Goal: Navigation & Orientation: Find specific page/section

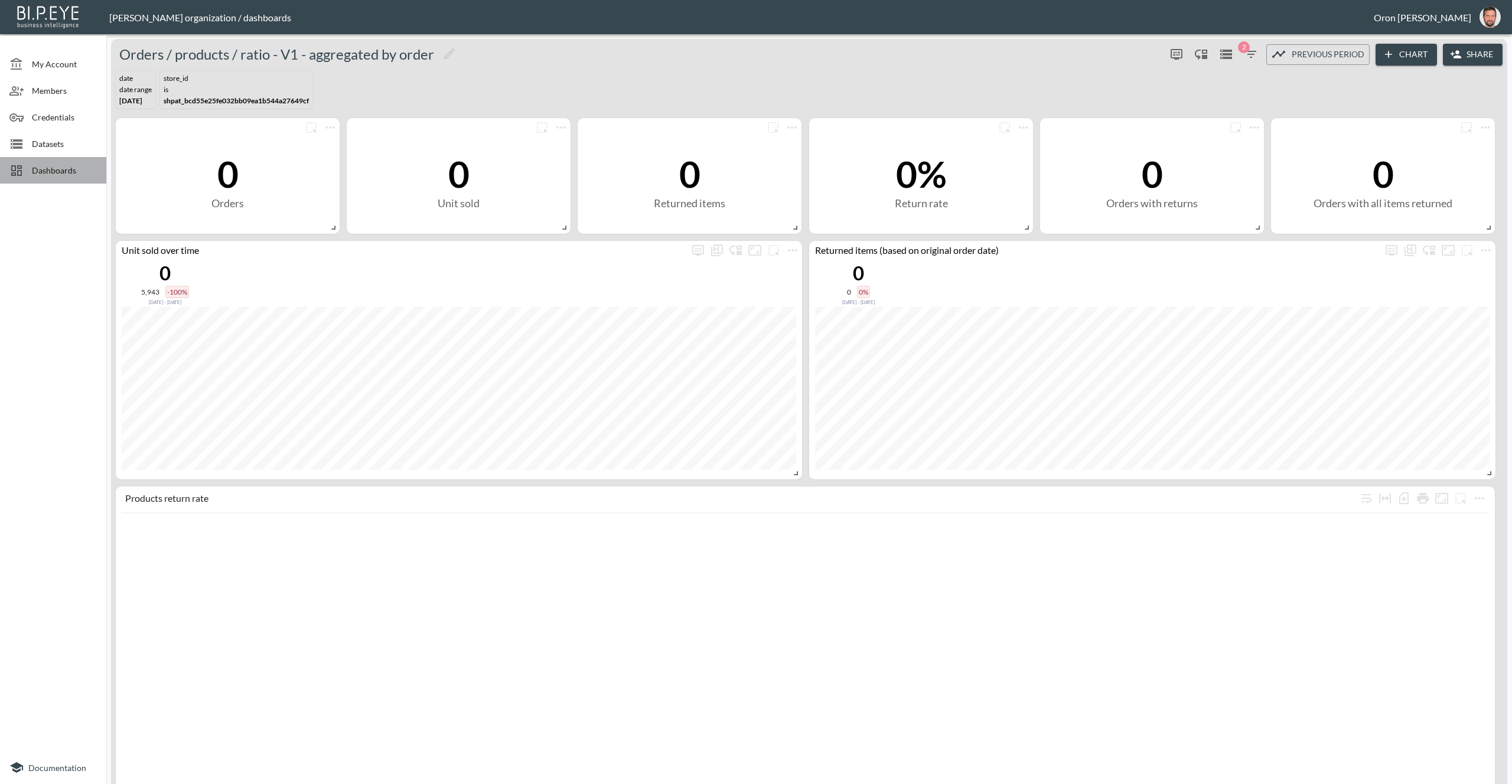
click at [90, 171] on span "Dashboards" at bounding box center [64, 170] width 65 height 12
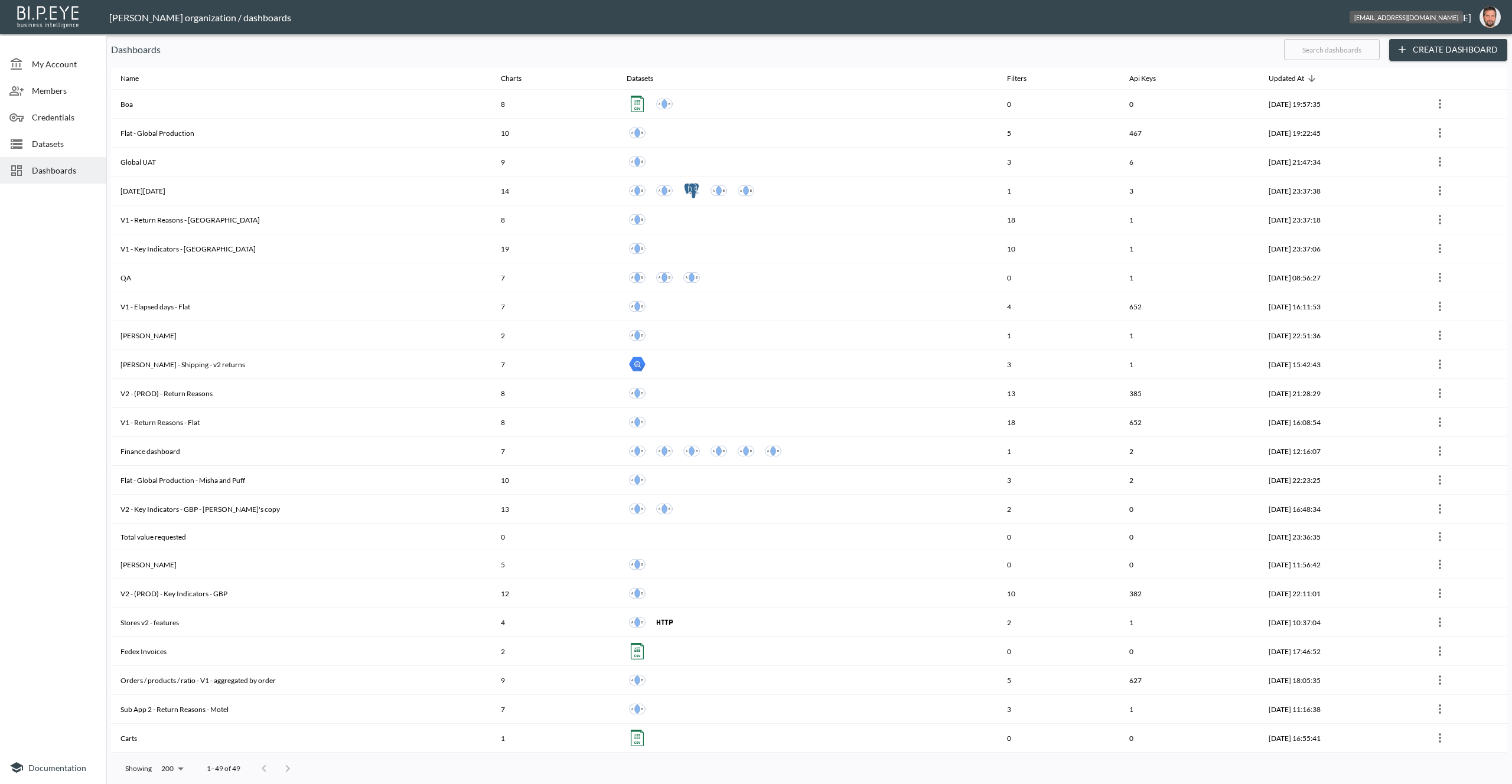
click at [1493, 10] on img "oron@bipeye.com" at bounding box center [1490, 17] width 21 height 21
click at [1467, 46] on li "Switch Organization" at bounding box center [1459, 47] width 101 height 21
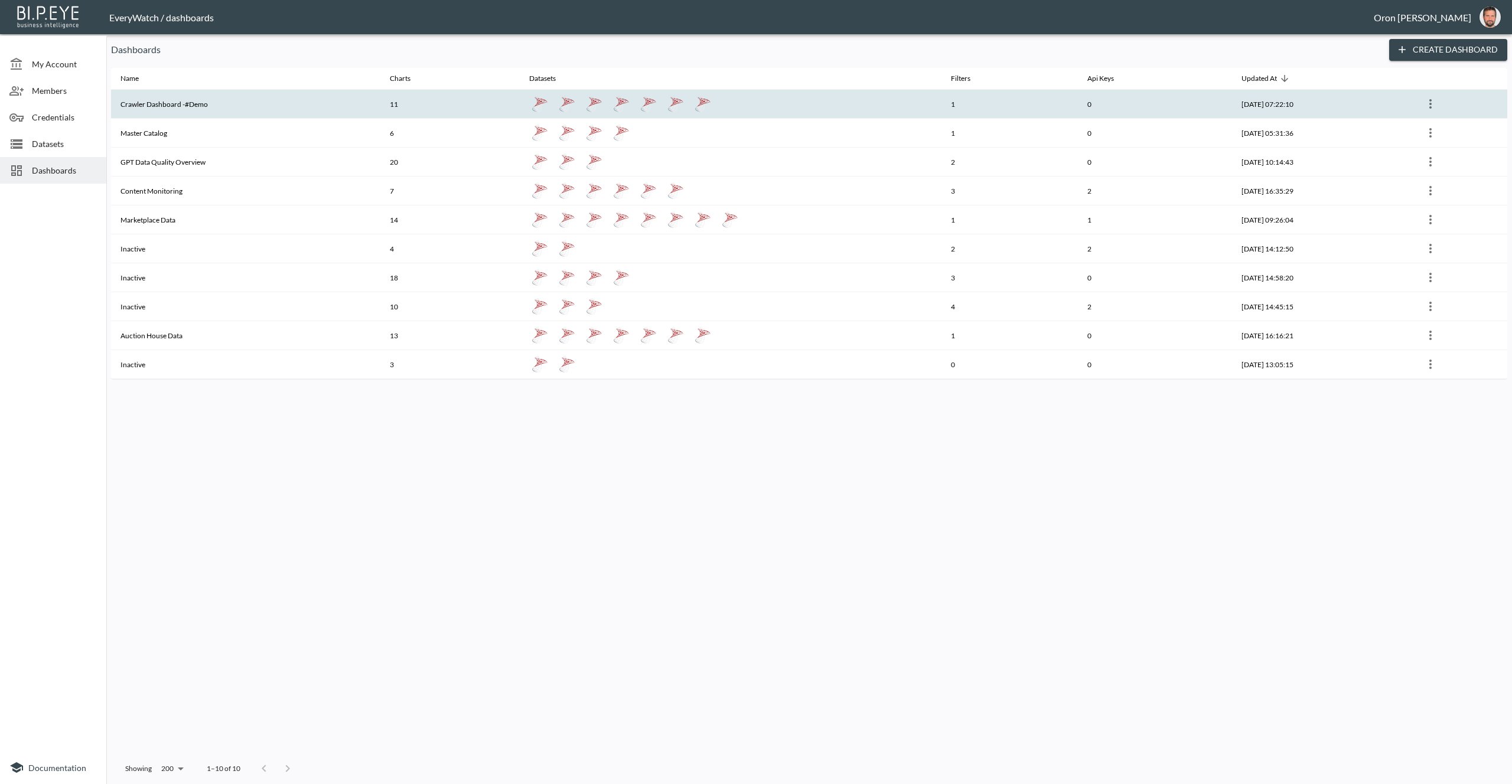
click at [298, 97] on th "Crawler Dashboard -#Demo" at bounding box center [246, 105] width 269 height 29
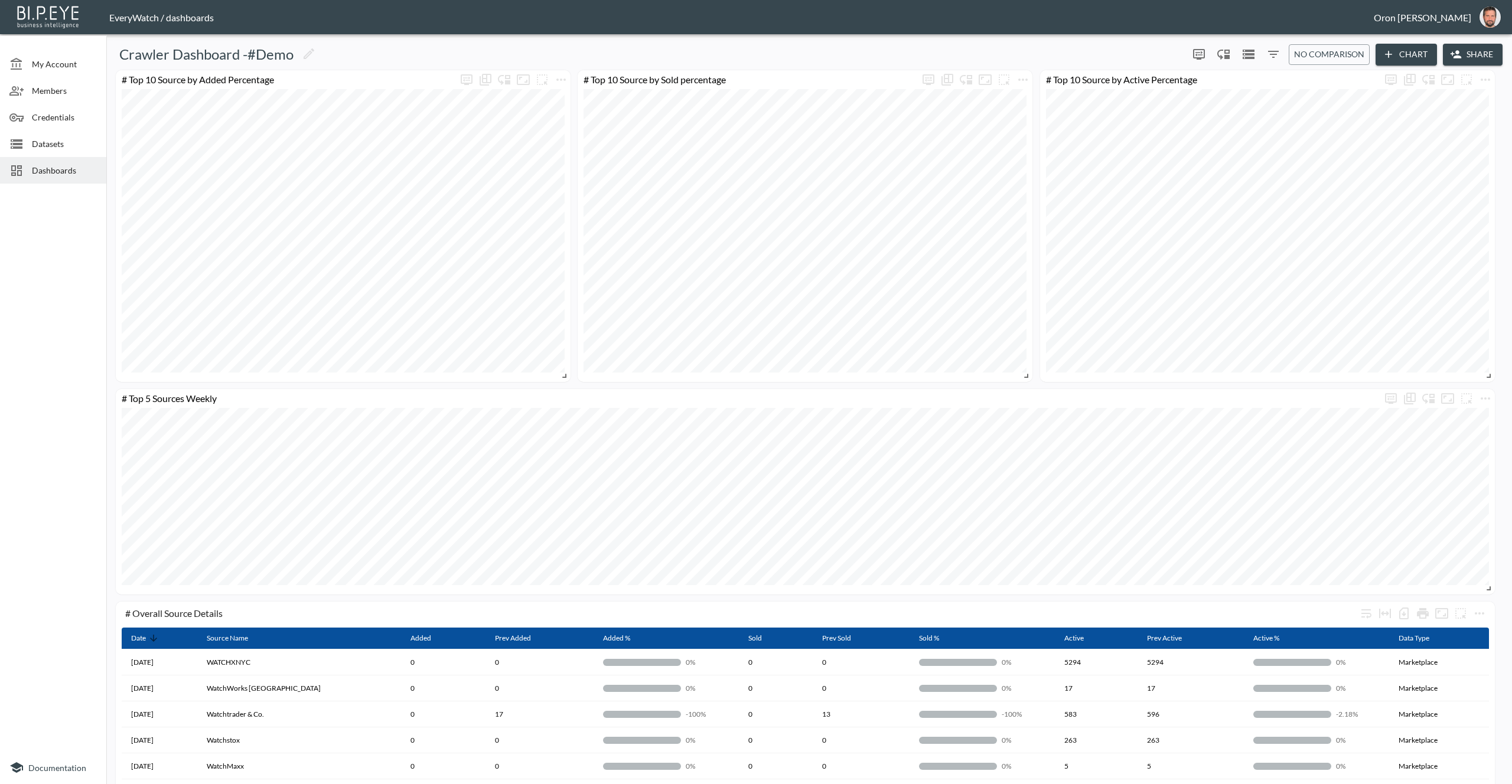
click at [77, 171] on span "Dashboards" at bounding box center [64, 170] width 65 height 12
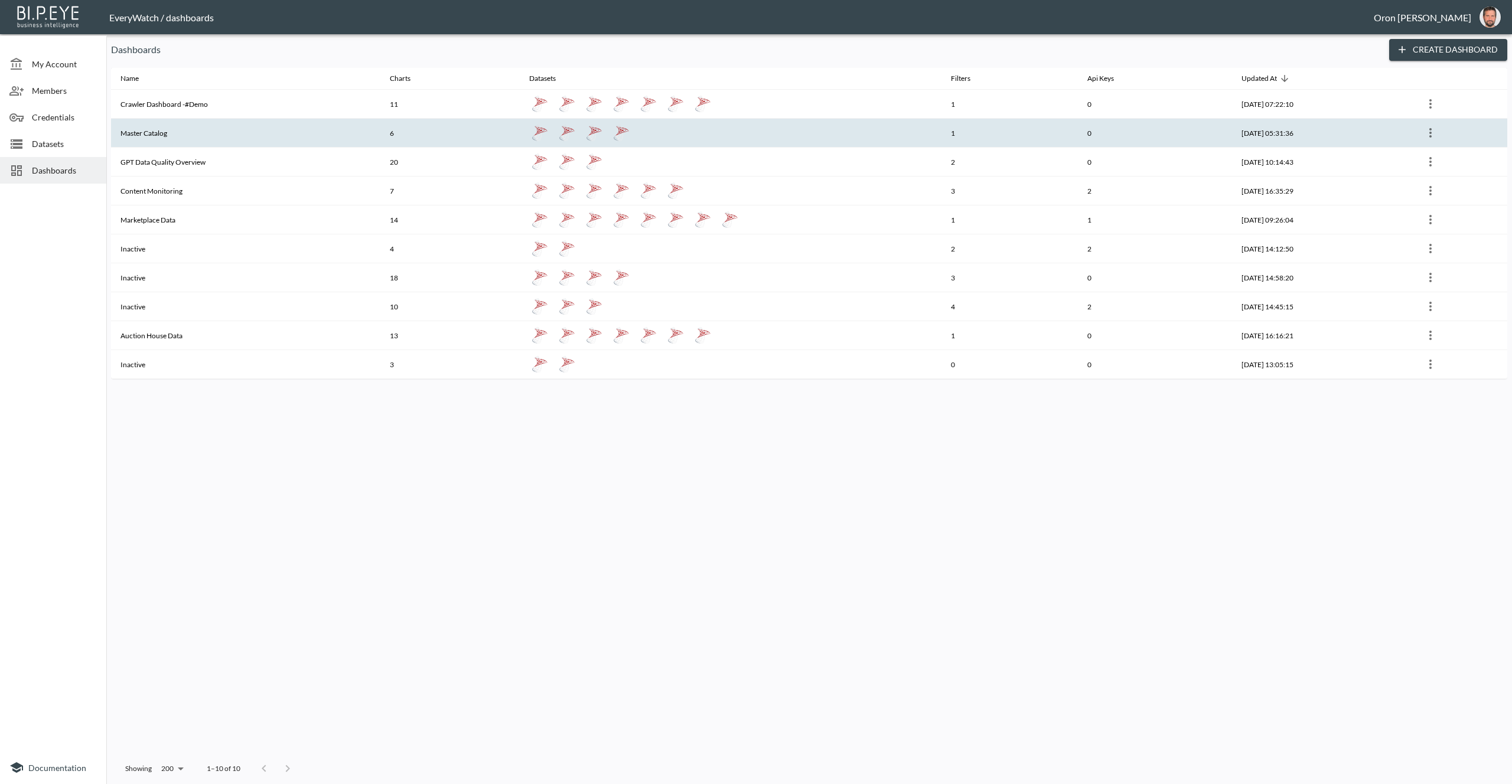
click at [207, 125] on th "Master Catalog" at bounding box center [246, 133] width 269 height 29
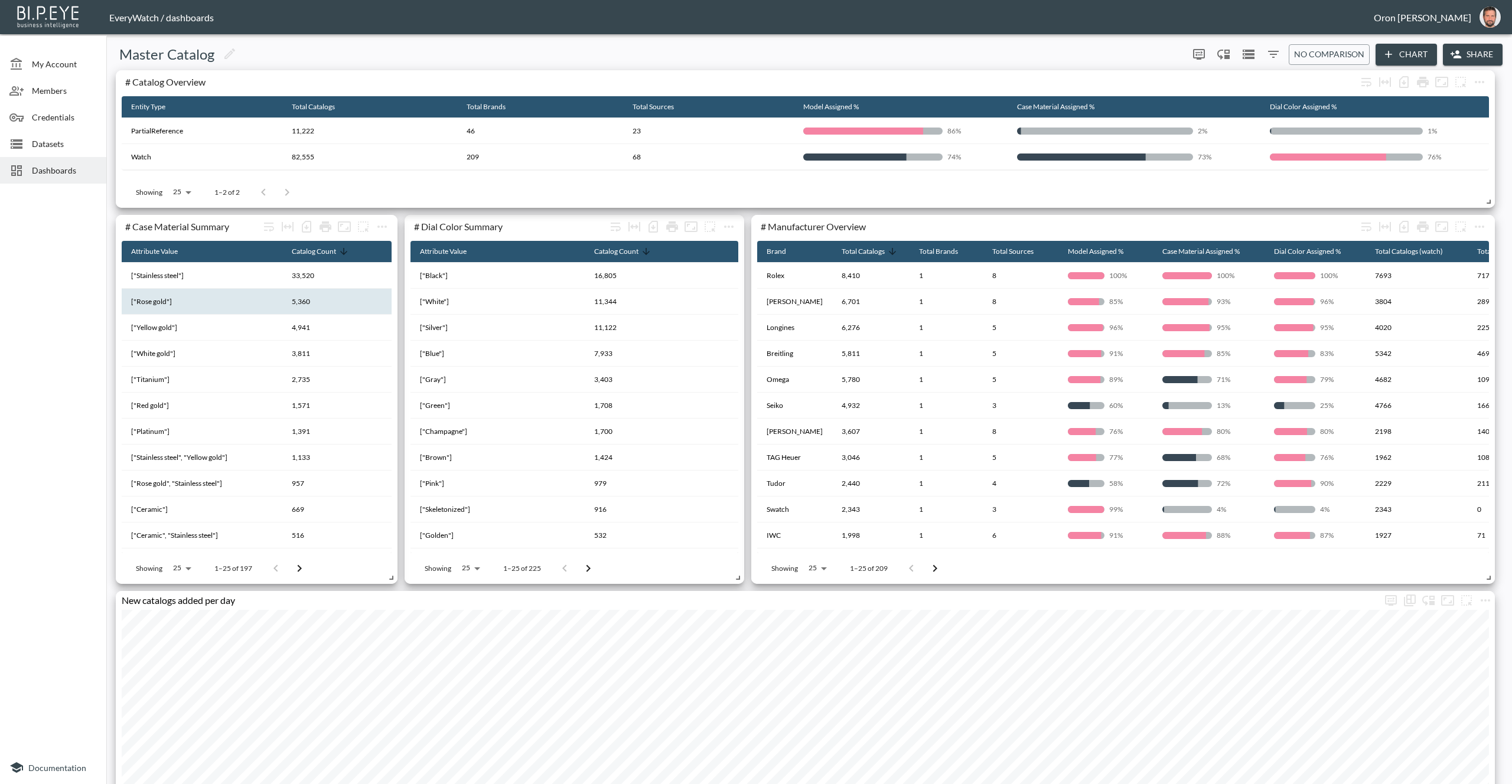
scroll to position [359, 0]
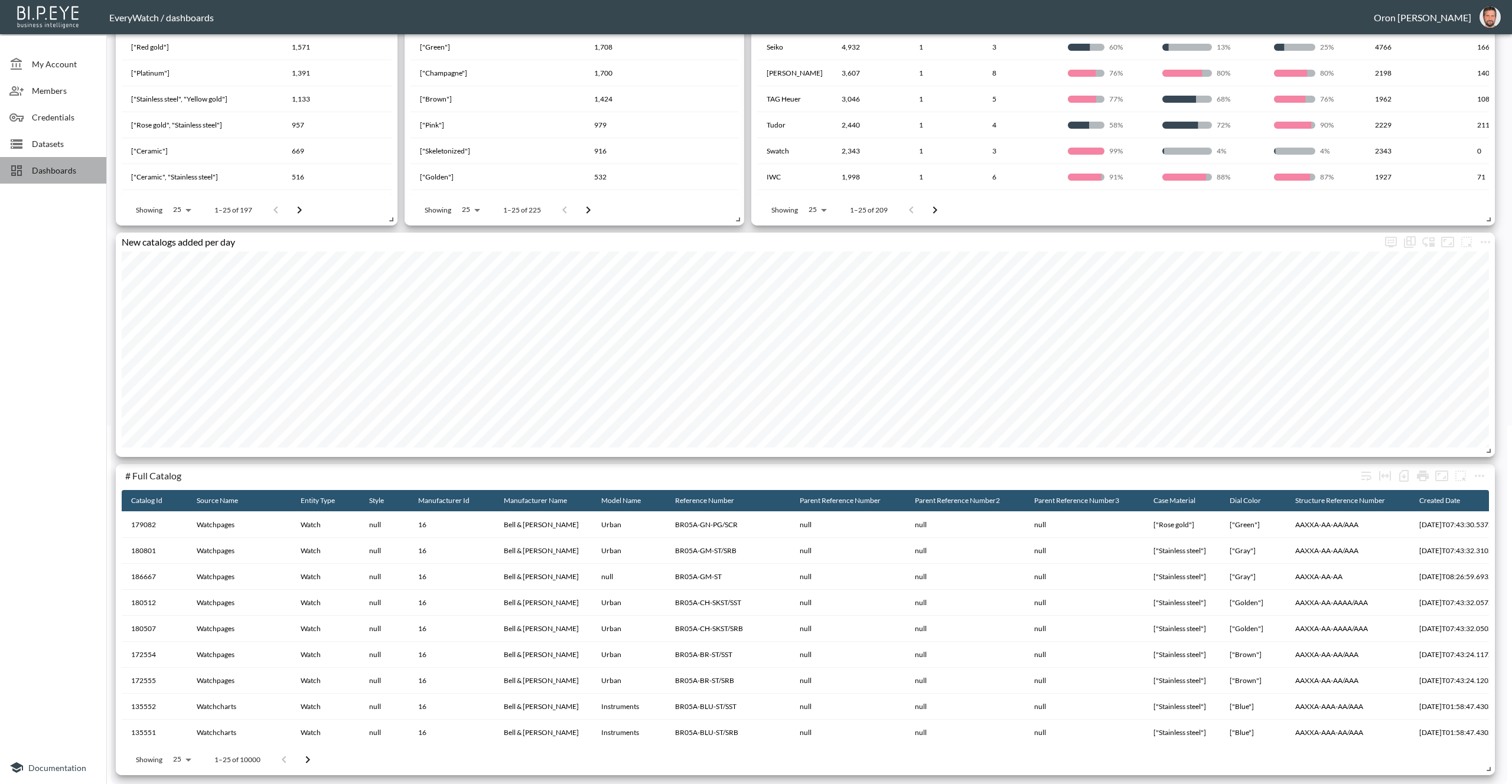
click at [67, 170] on span "Dashboards" at bounding box center [64, 170] width 65 height 12
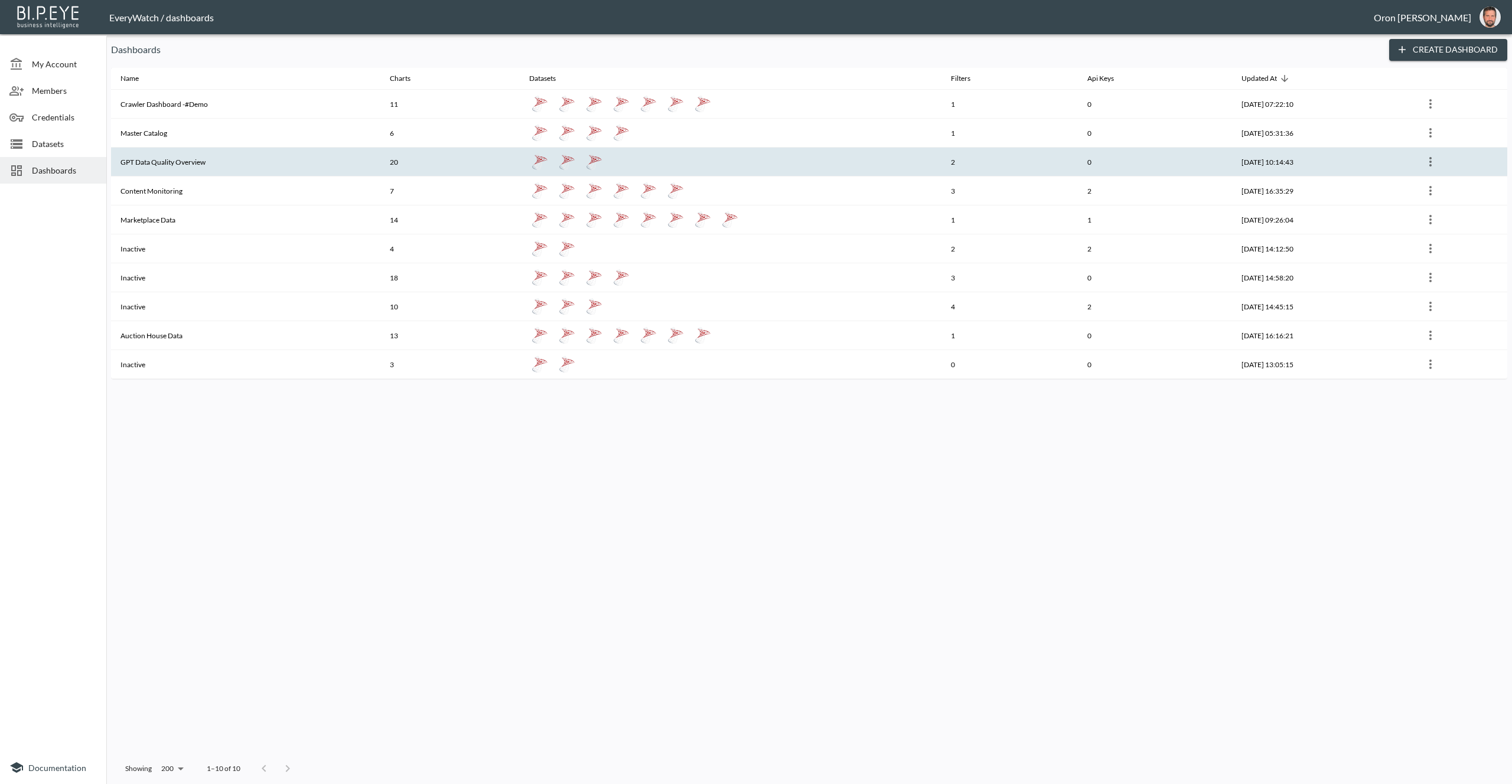
click at [155, 162] on th "GPT Data Quality Overview" at bounding box center [246, 162] width 269 height 29
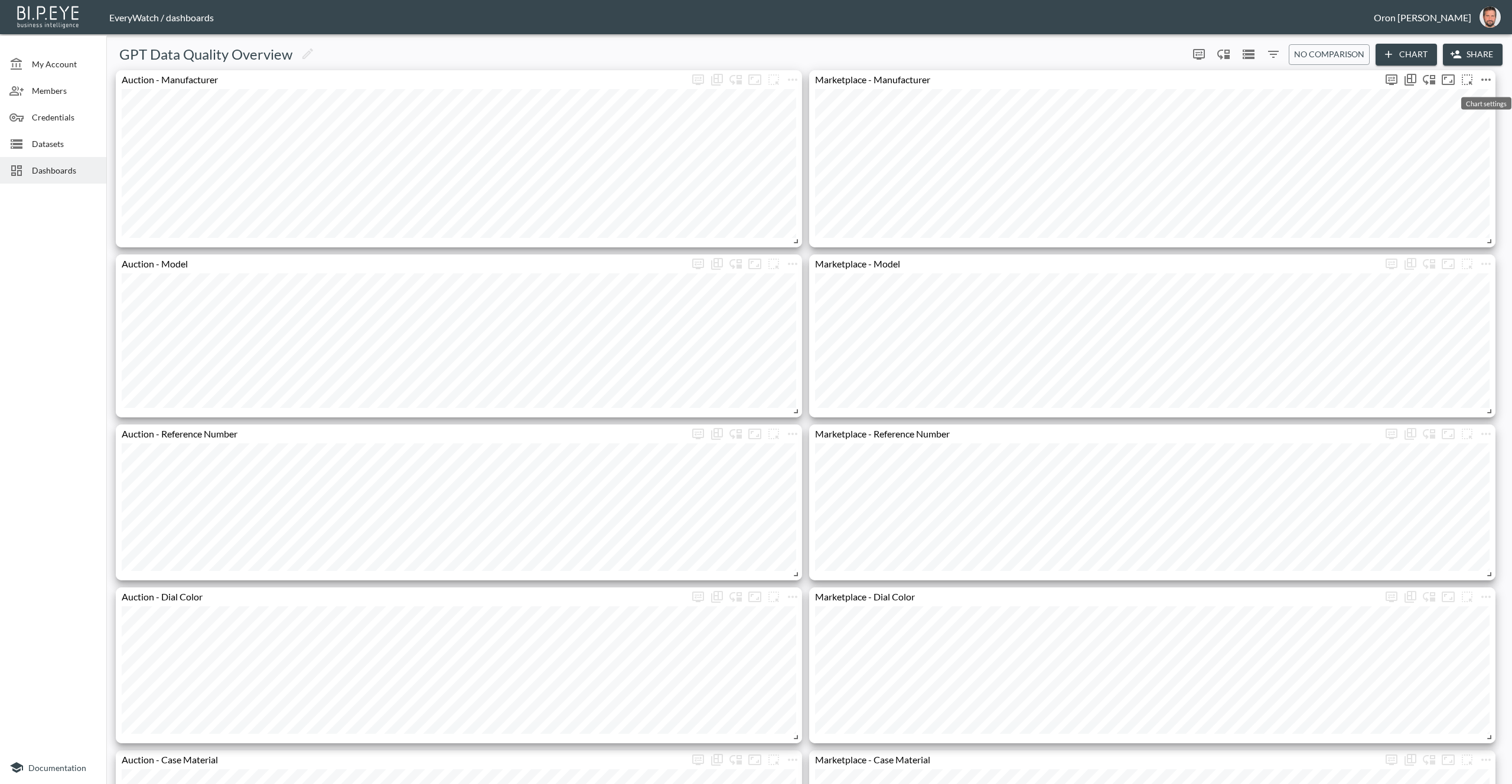
click at [1484, 80] on icon "more" at bounding box center [1486, 80] width 10 height 2
click at [1452, 100] on li "Edit" at bounding box center [1453, 103] width 93 height 21
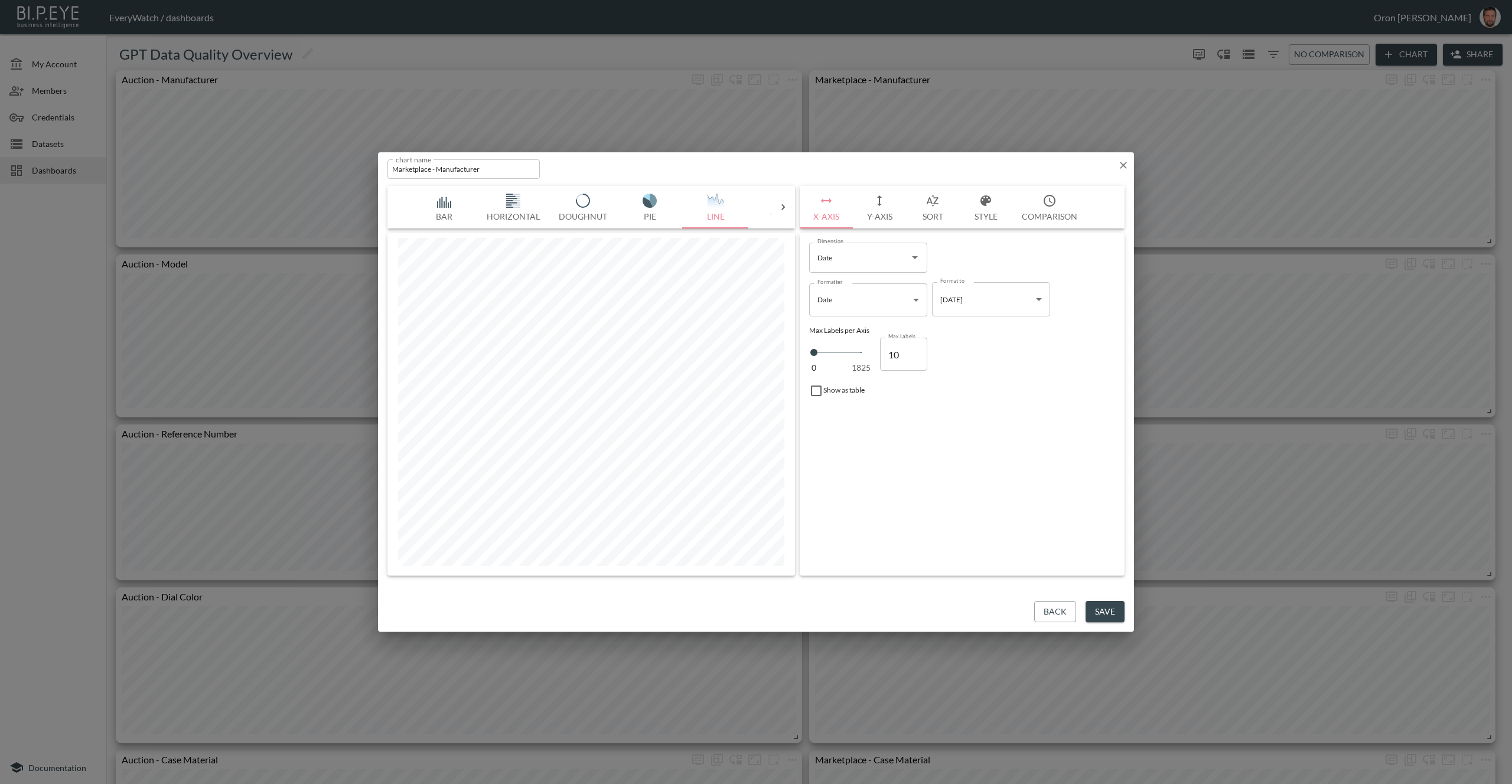
click at [885, 207] on icon "button" at bounding box center [879, 200] width 14 height 14
click at [972, 205] on button "Style" at bounding box center [985, 207] width 53 height 42
click at [814, 352] on div at bounding box center [818, 352] width 18 height 18
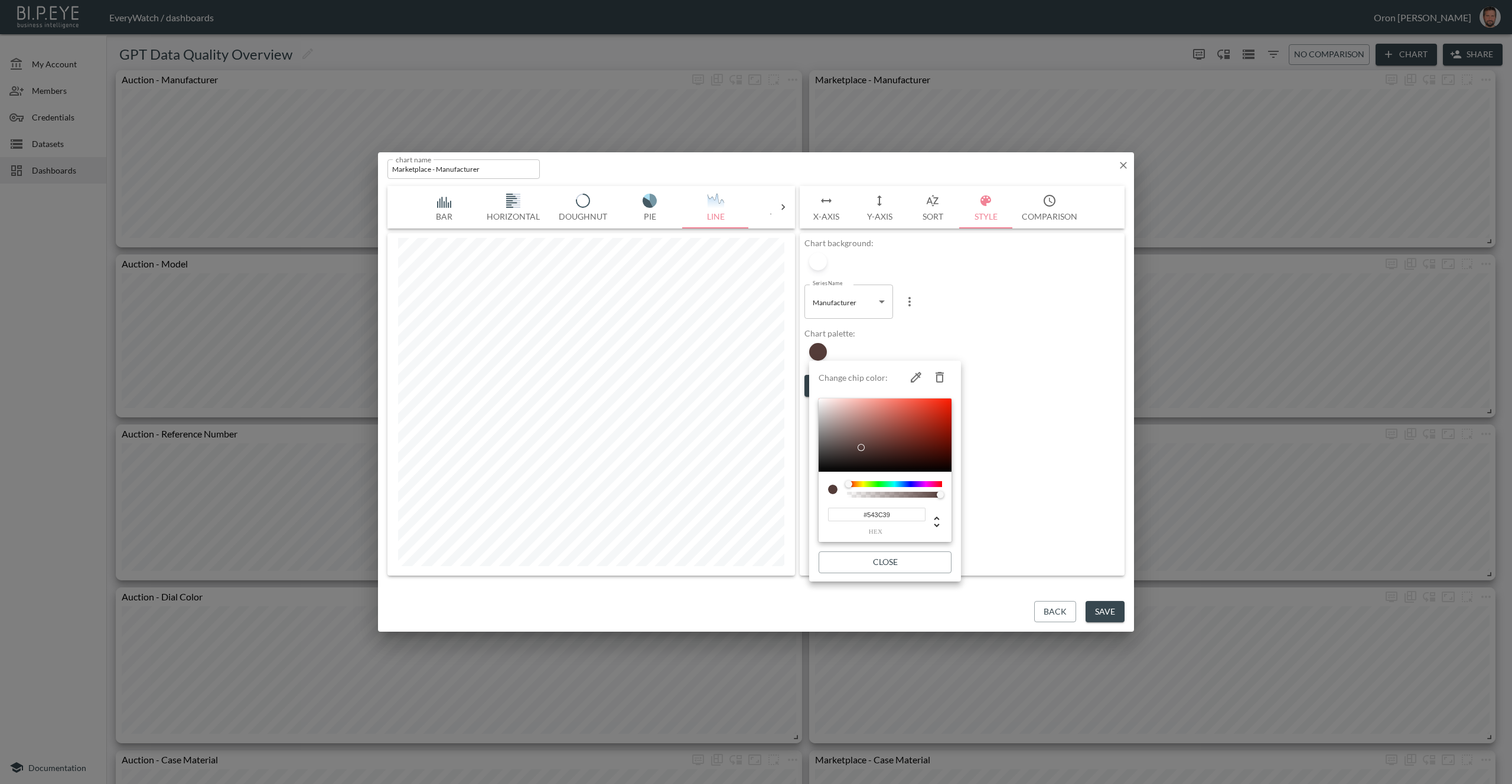
type input "84"
type input "0.23"
drag, startPoint x: 903, startPoint y: 498, endPoint x: 870, endPoint y: 498, distance: 33.0
click at [870, 498] on div at bounding box center [872, 494] width 7 height 7
click at [1121, 159] on div at bounding box center [756, 392] width 1512 height 784
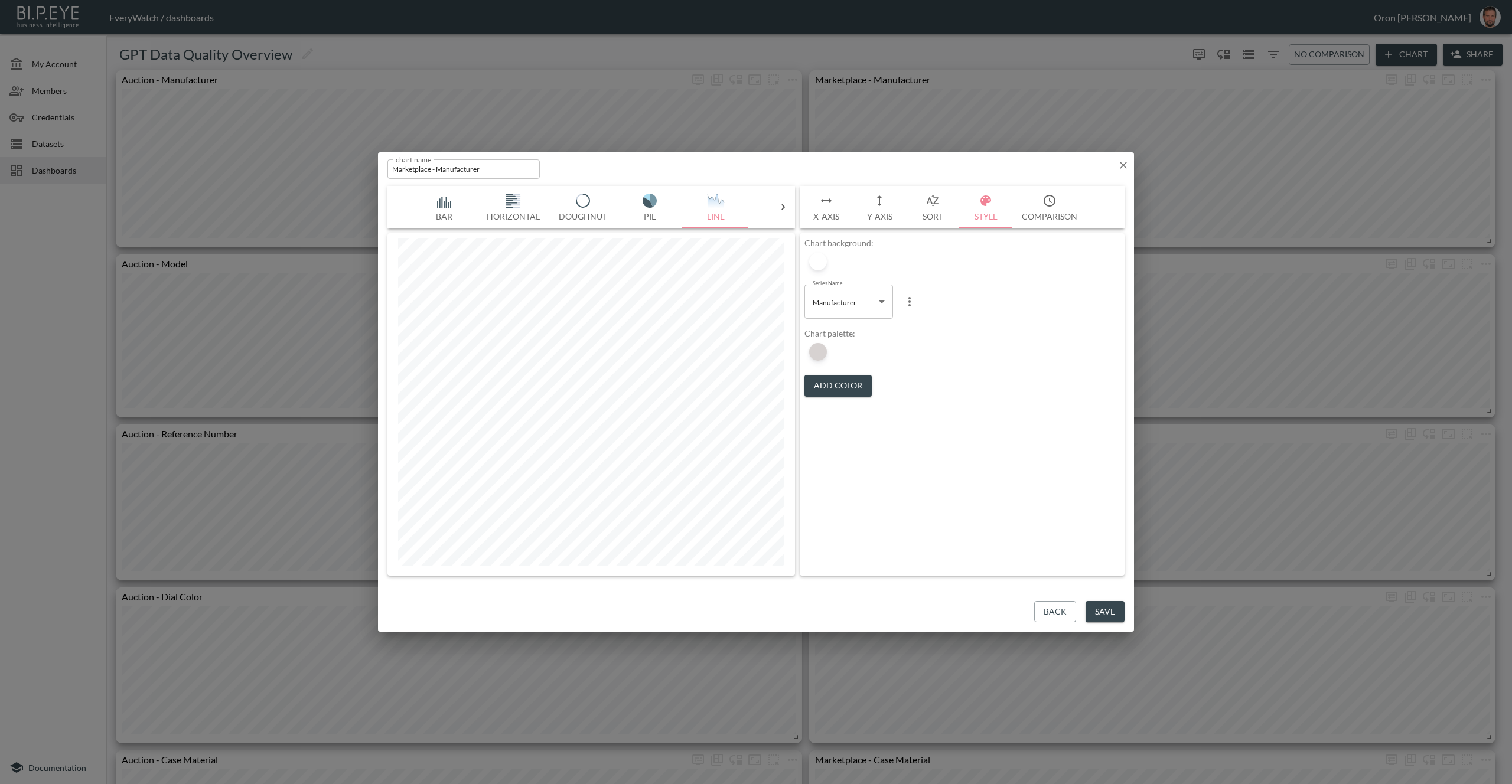
click at [1120, 162] on div "Change chip color: 84 r 60 g 57 b 0.23 a Close" at bounding box center [756, 392] width 1512 height 784
click at [1119, 164] on icon "button" at bounding box center [1123, 165] width 12 height 12
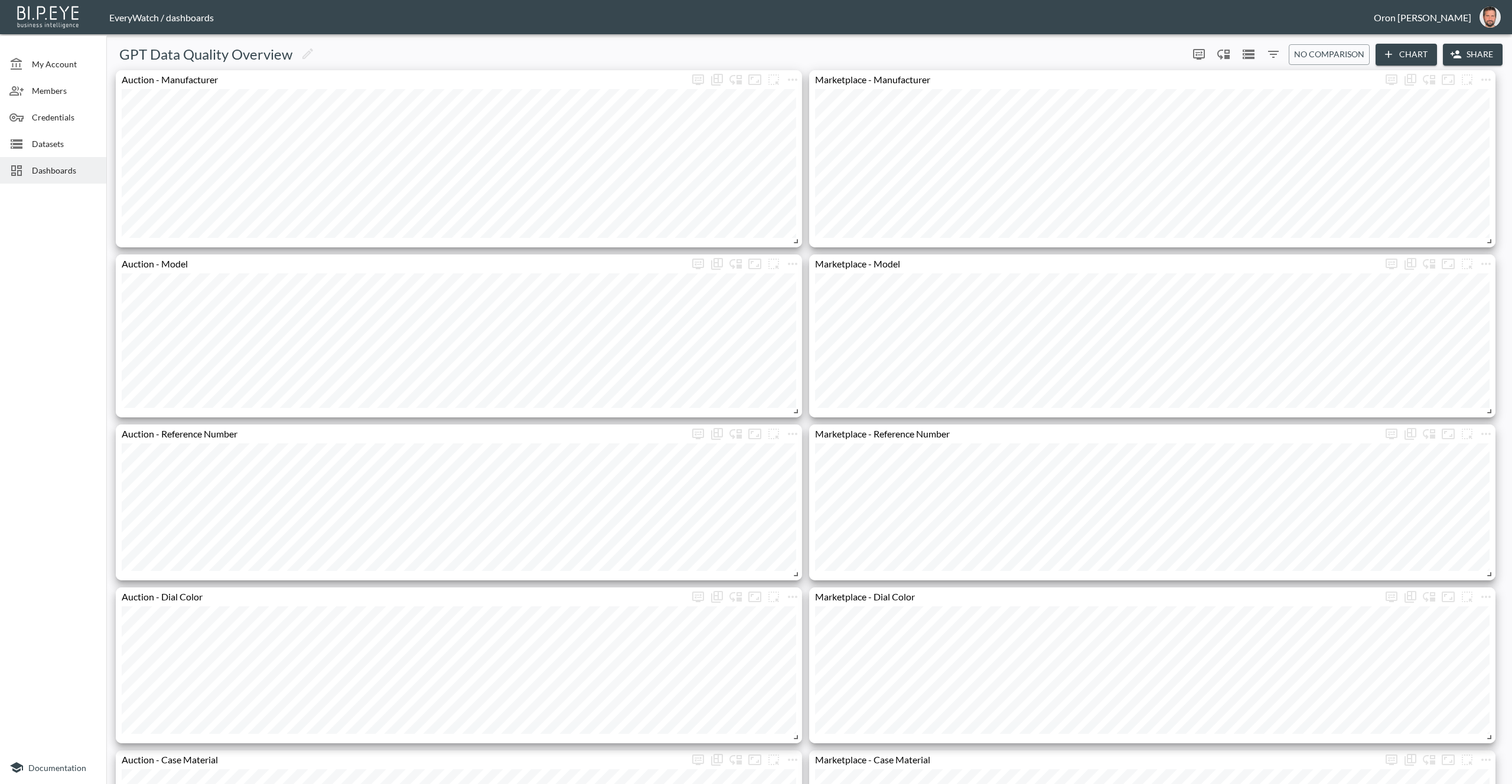
click at [45, 166] on span "Dashboards" at bounding box center [64, 170] width 65 height 12
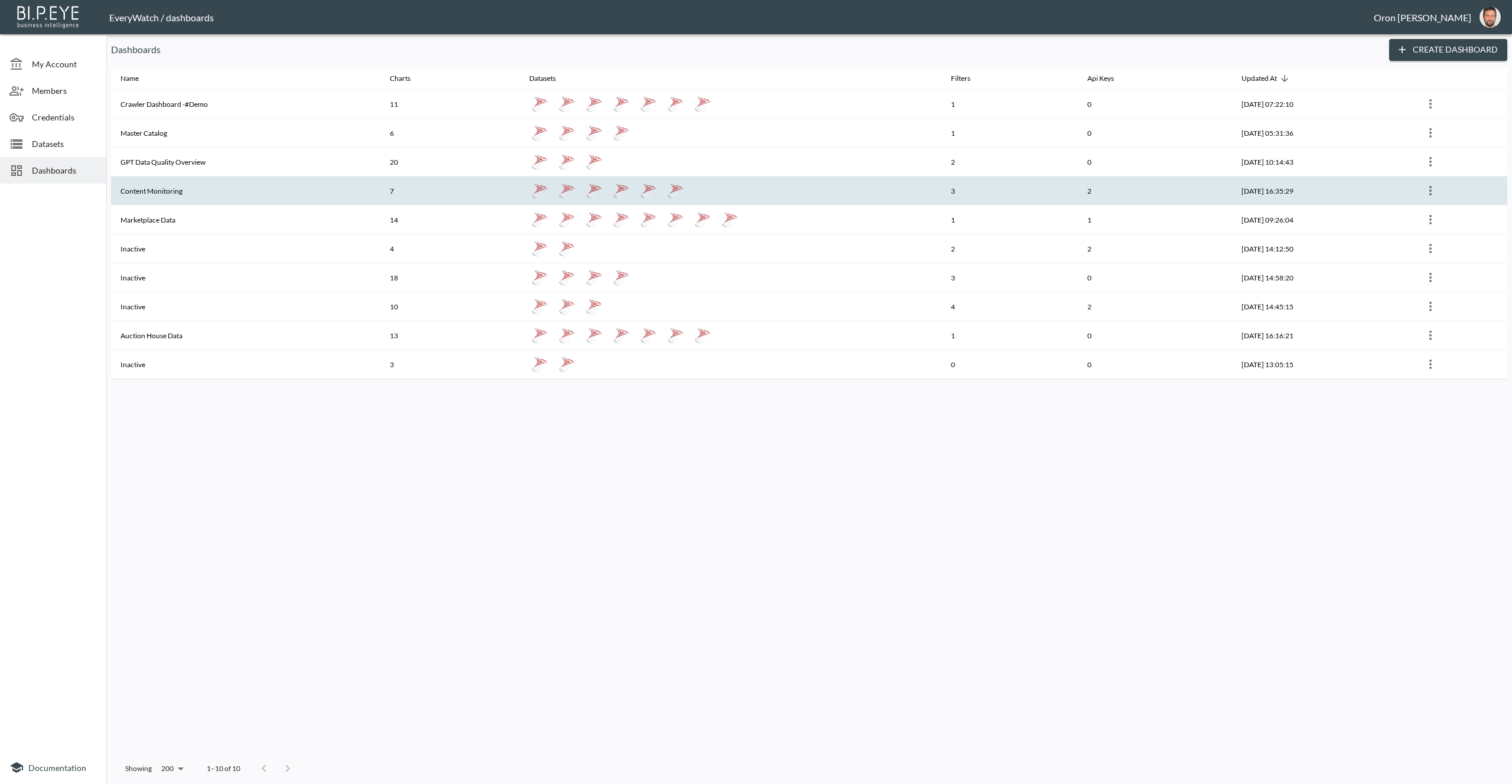
click at [151, 196] on th "Content Monitoring" at bounding box center [246, 192] width 269 height 29
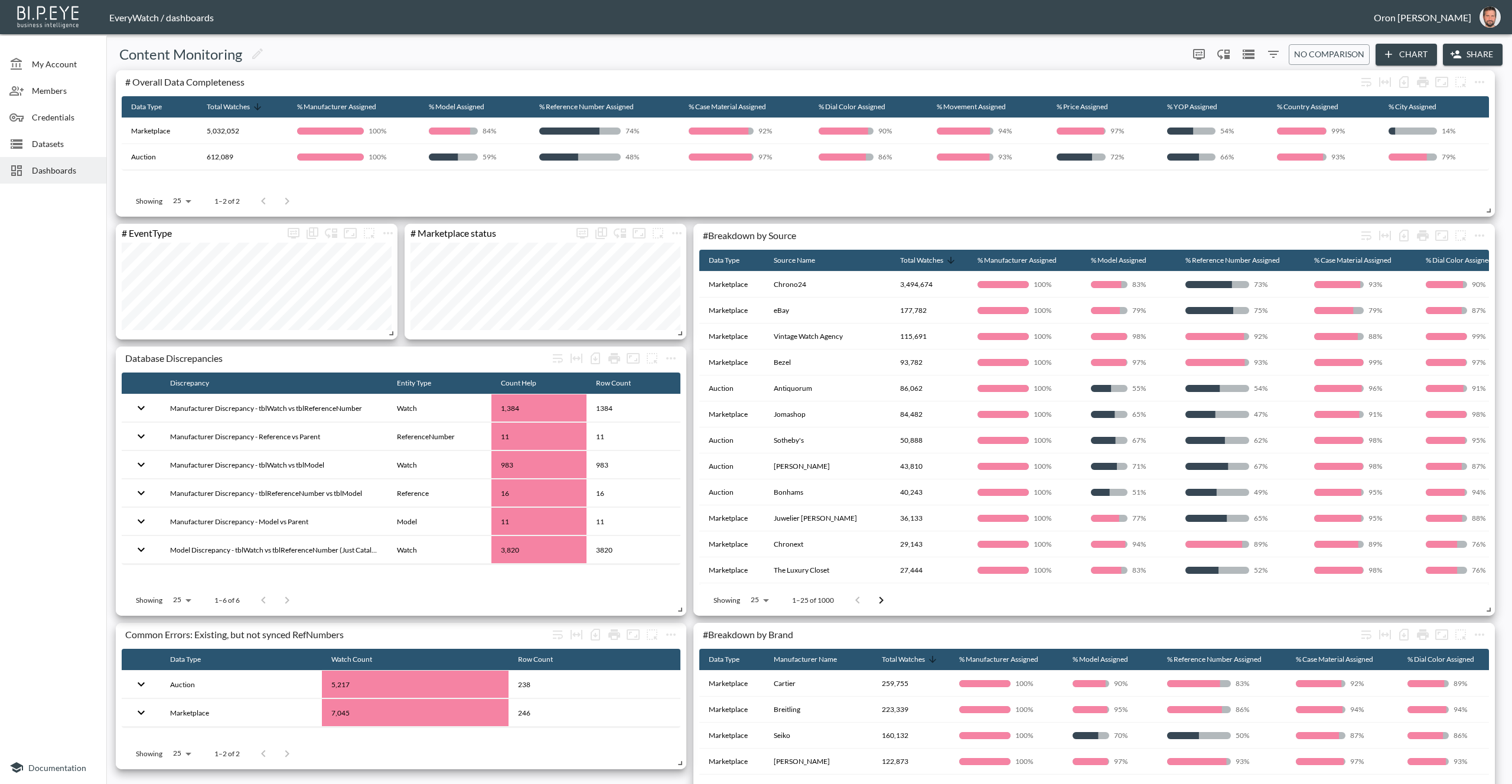
click at [32, 171] on span "Dashboards" at bounding box center [64, 170] width 65 height 12
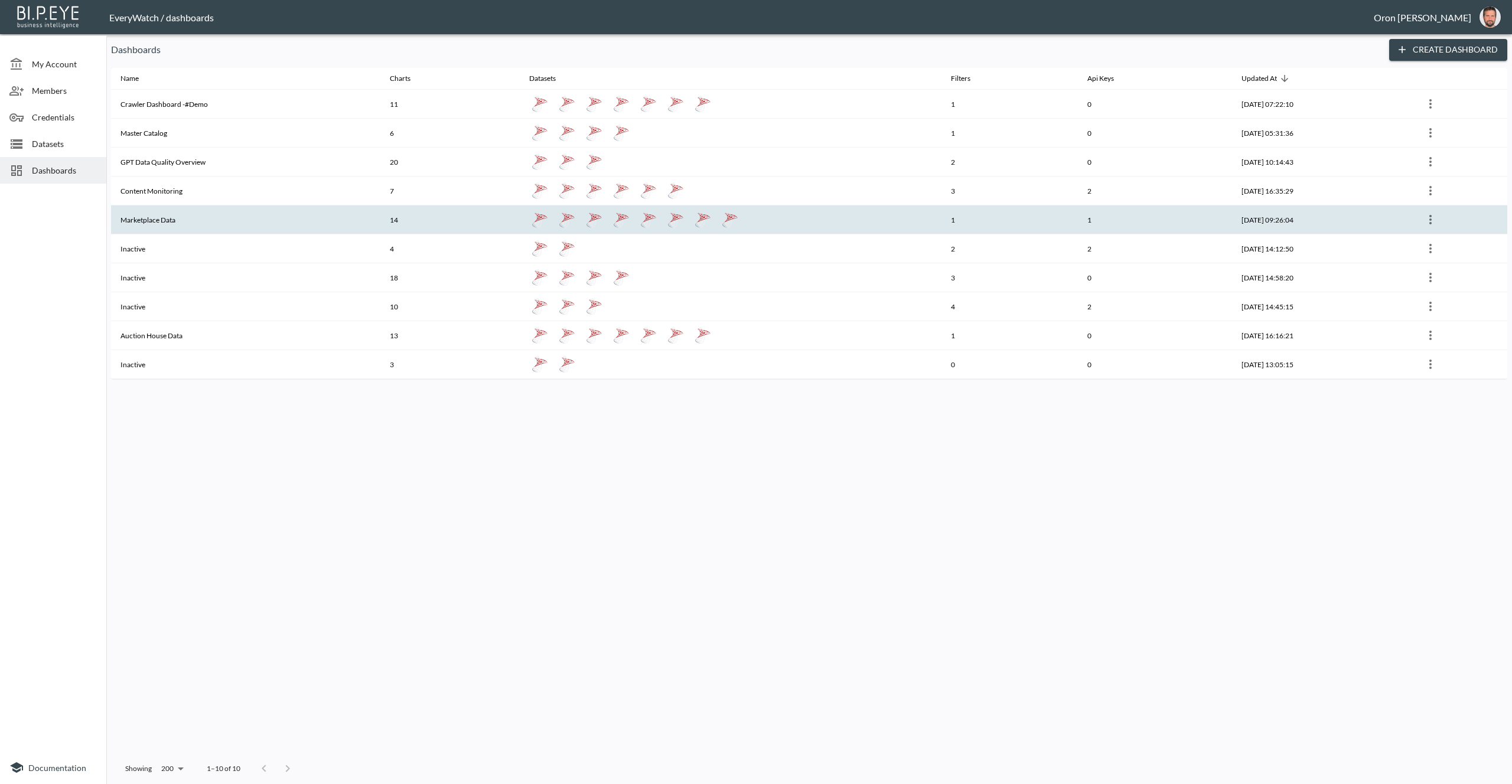
click at [197, 223] on th "Marketplace Data" at bounding box center [246, 220] width 269 height 29
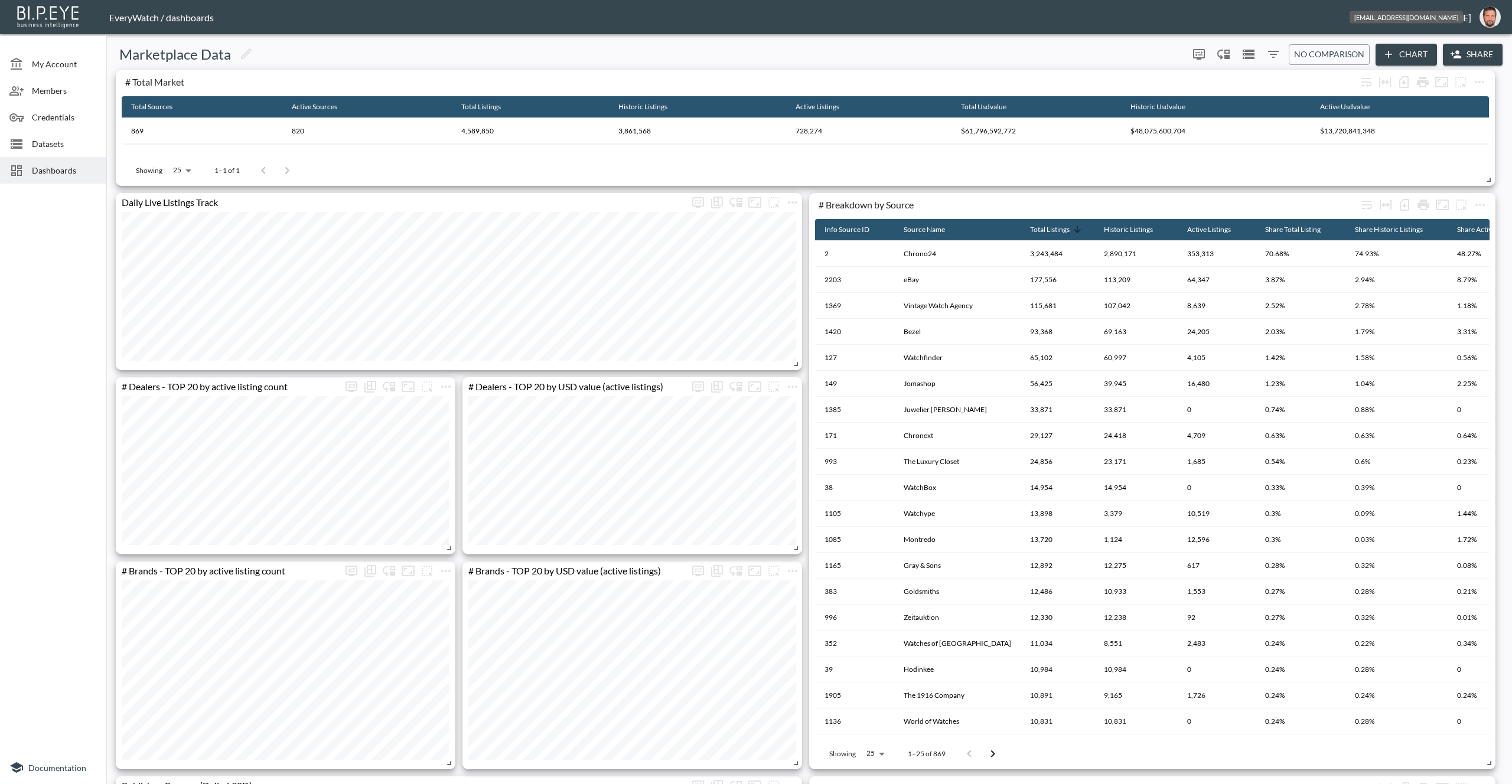
click at [1503, 19] on button "oron@bipeye.com" at bounding box center [1490, 17] width 38 height 28
click at [1479, 40] on li "Switch Organization" at bounding box center [1459, 47] width 101 height 21
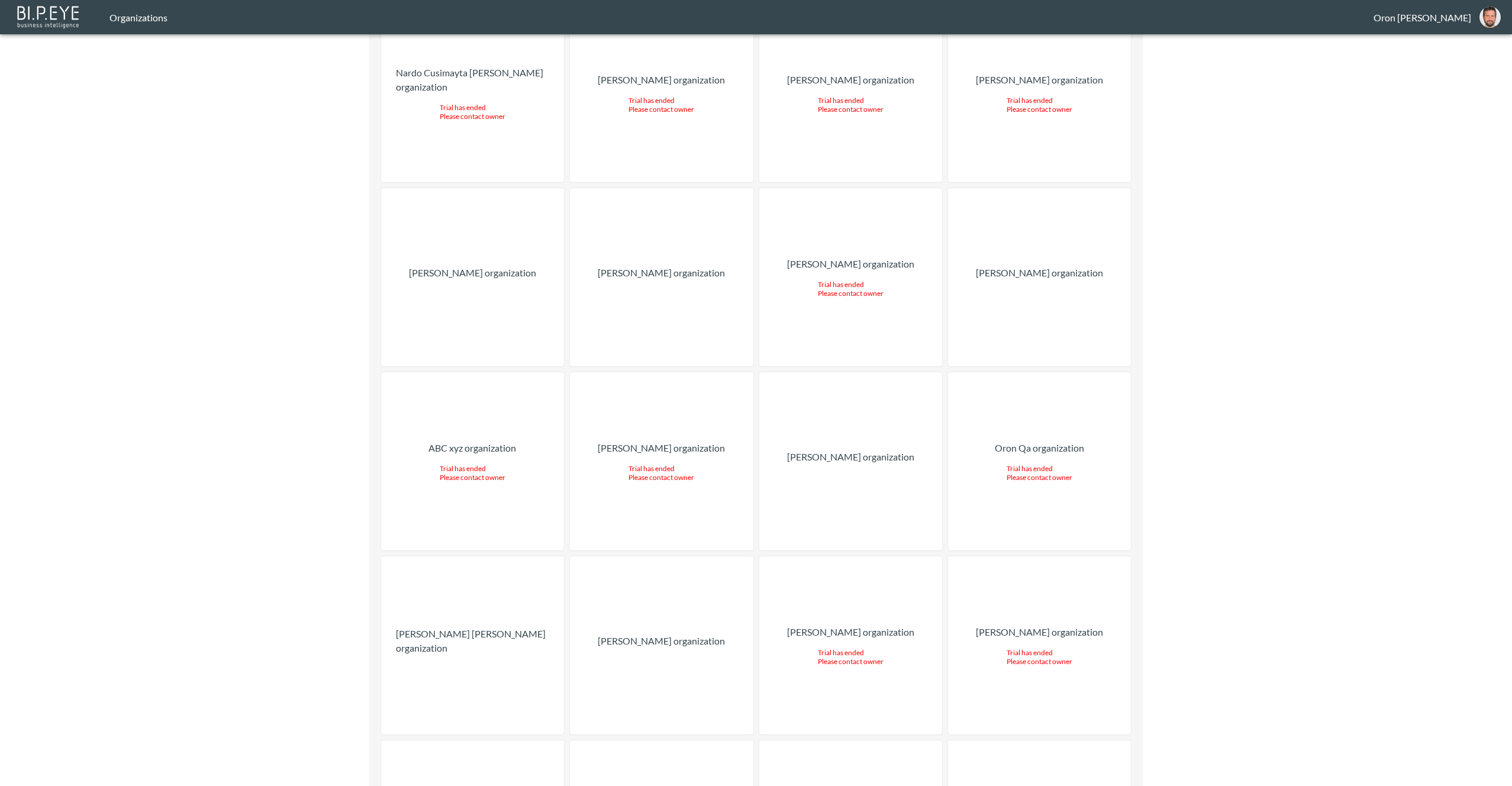
scroll to position [8713, 0]
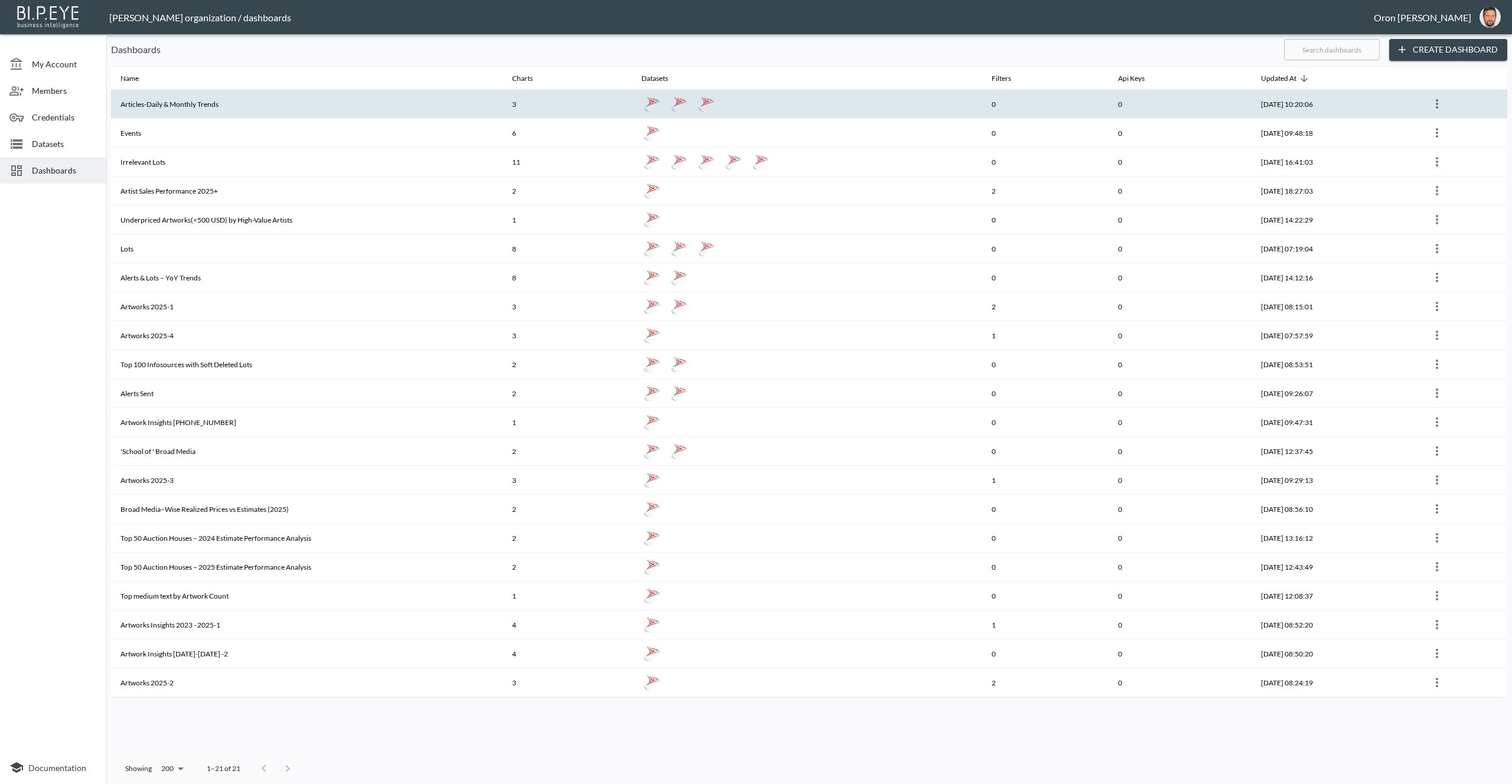
click at [285, 107] on th "Articles-Daily & Monthly Trends" at bounding box center [307, 105] width 391 height 29
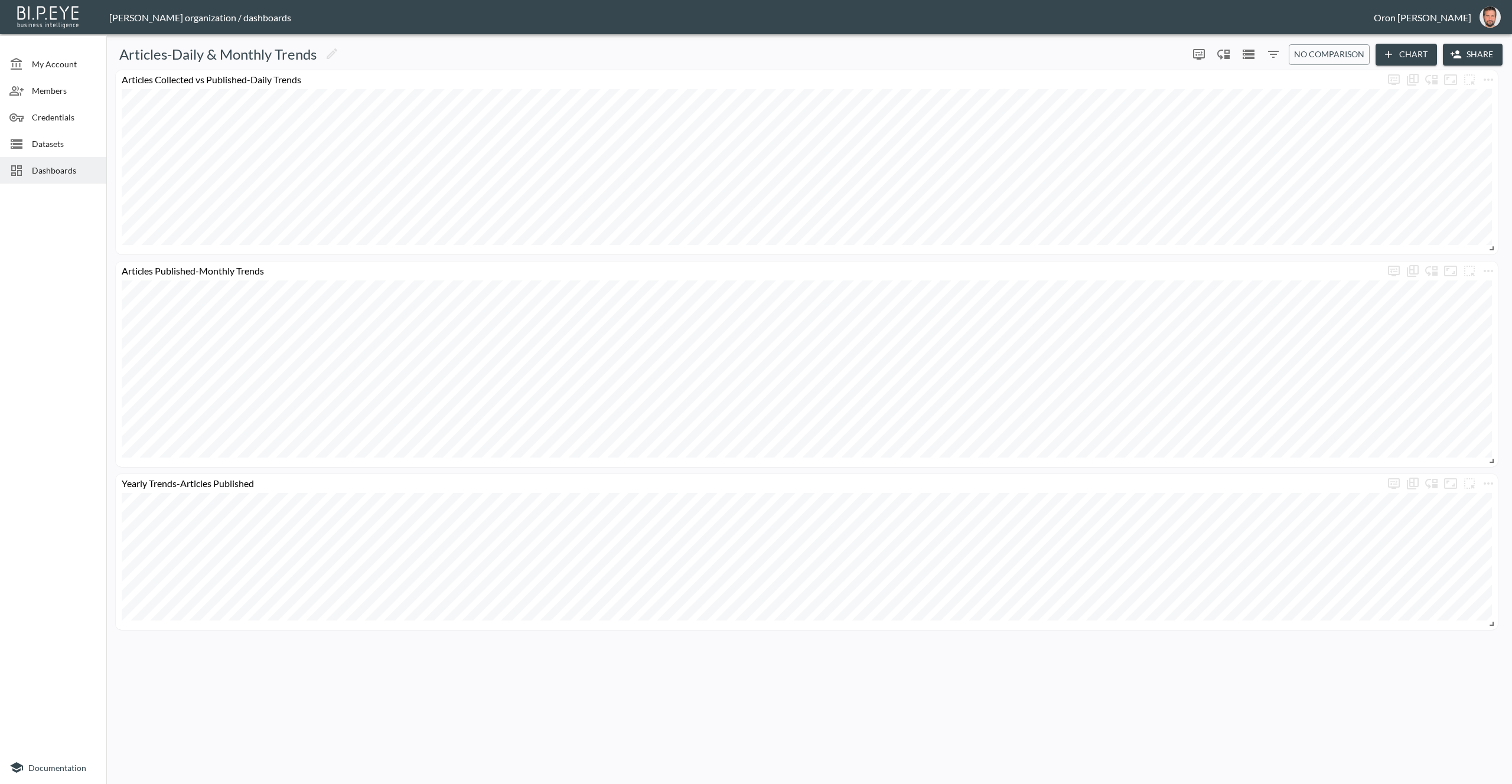
click at [33, 166] on span "Dashboards" at bounding box center [64, 170] width 65 height 12
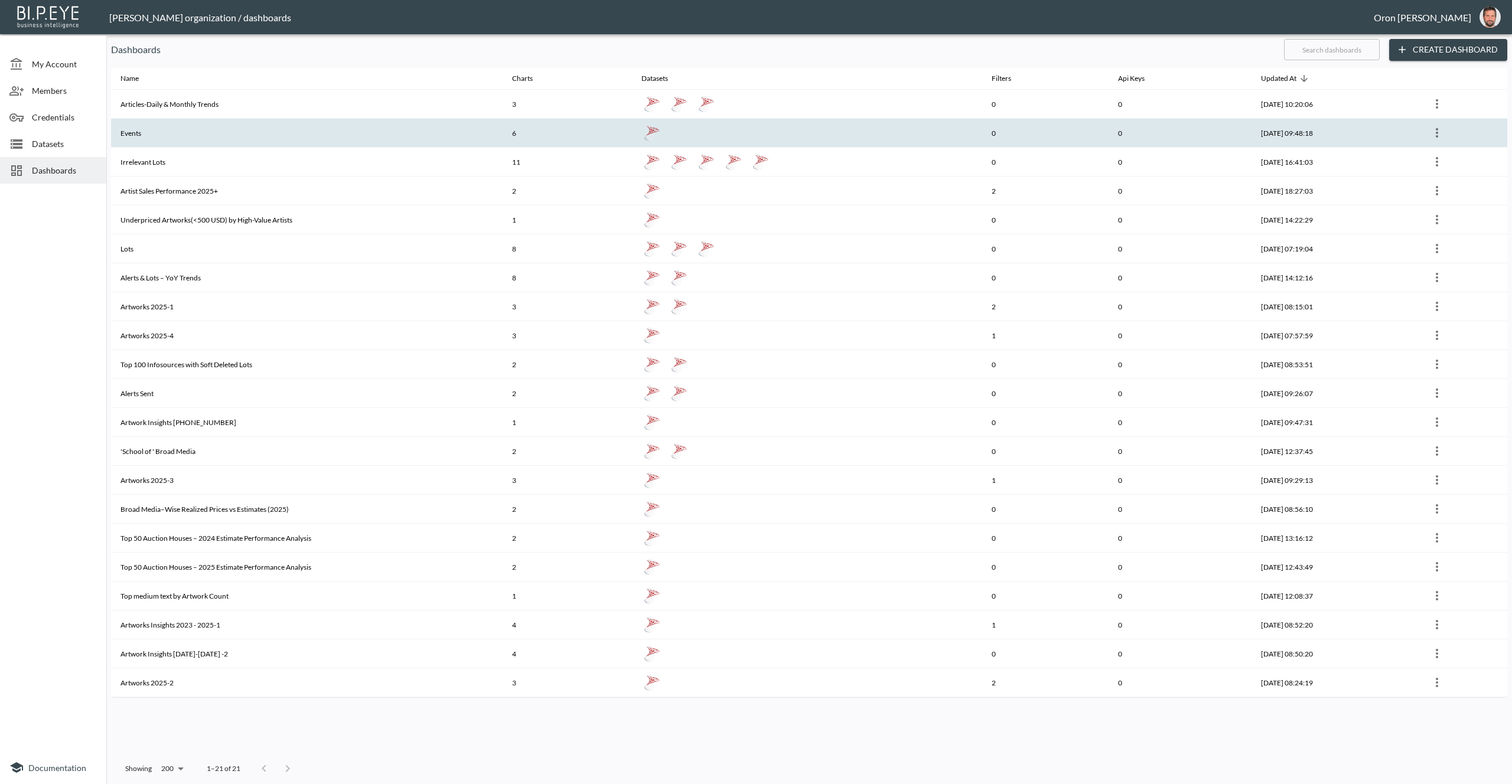
click at [162, 134] on th "Events" at bounding box center [307, 133] width 391 height 29
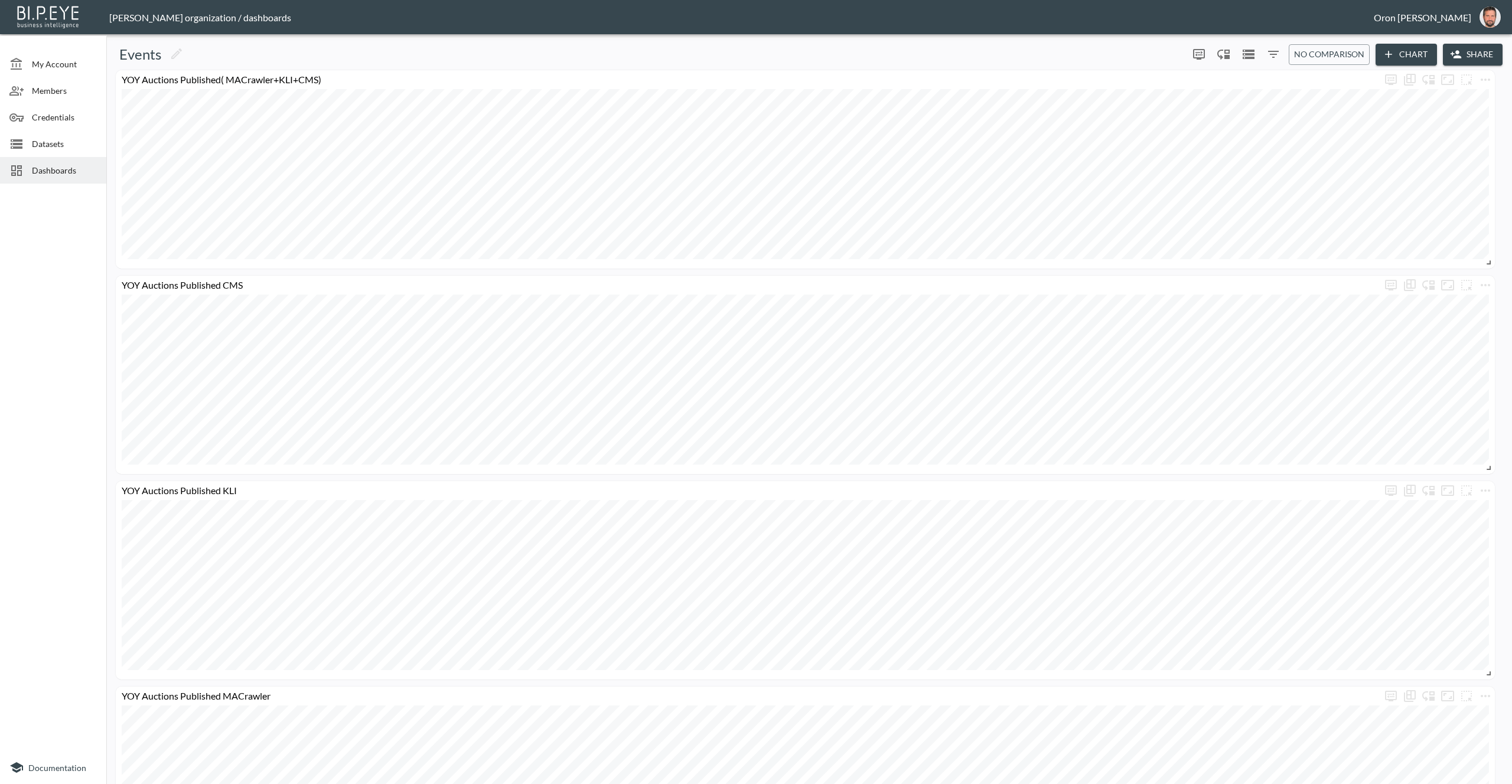
click at [66, 173] on span "Dashboards" at bounding box center [64, 170] width 65 height 12
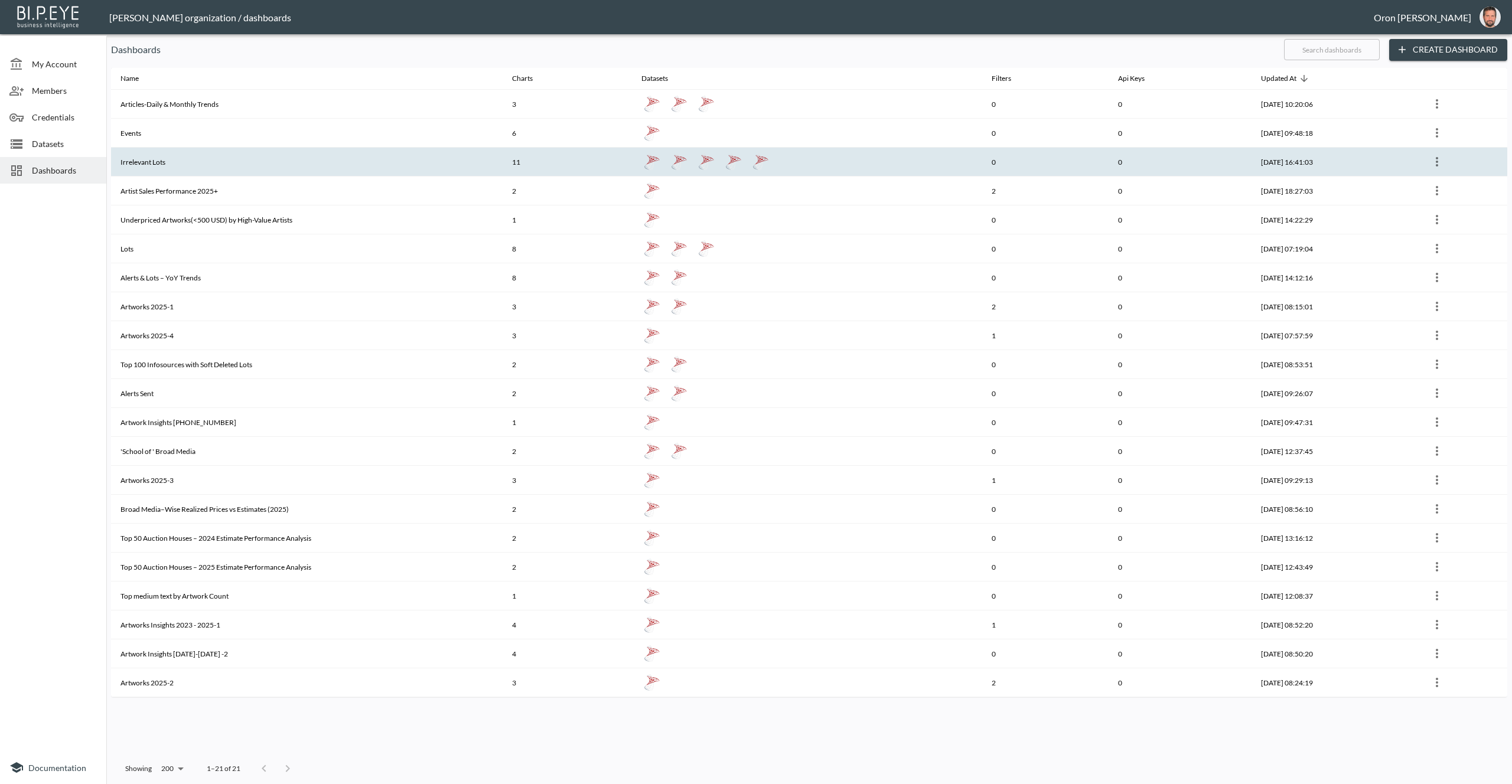
click at [154, 171] on th "Irrelevant Lots" at bounding box center [307, 162] width 391 height 29
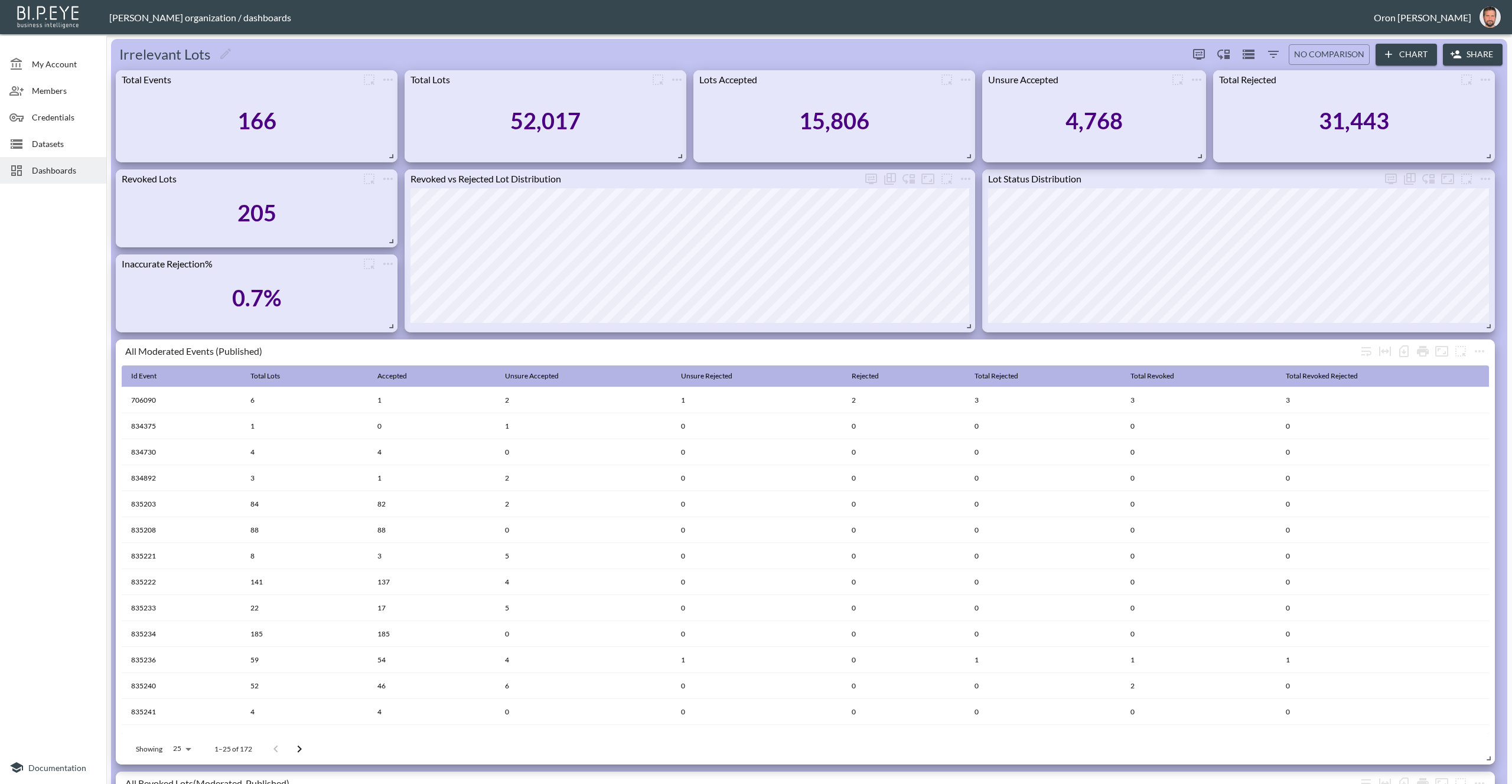
click at [78, 170] on span "Dashboards" at bounding box center [64, 170] width 65 height 12
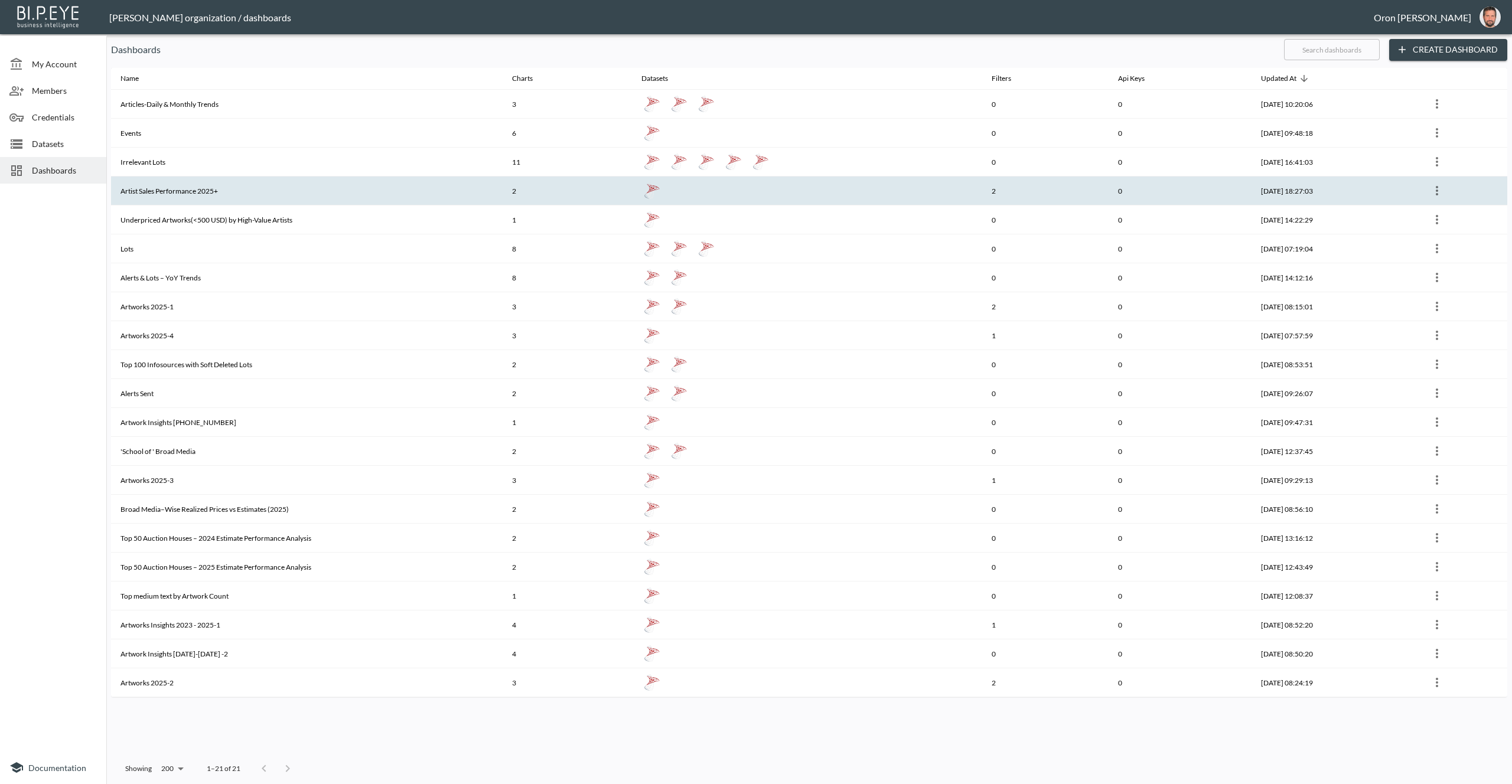
click at [132, 185] on th "Artist Sales Performance 2025+" at bounding box center [307, 192] width 391 height 29
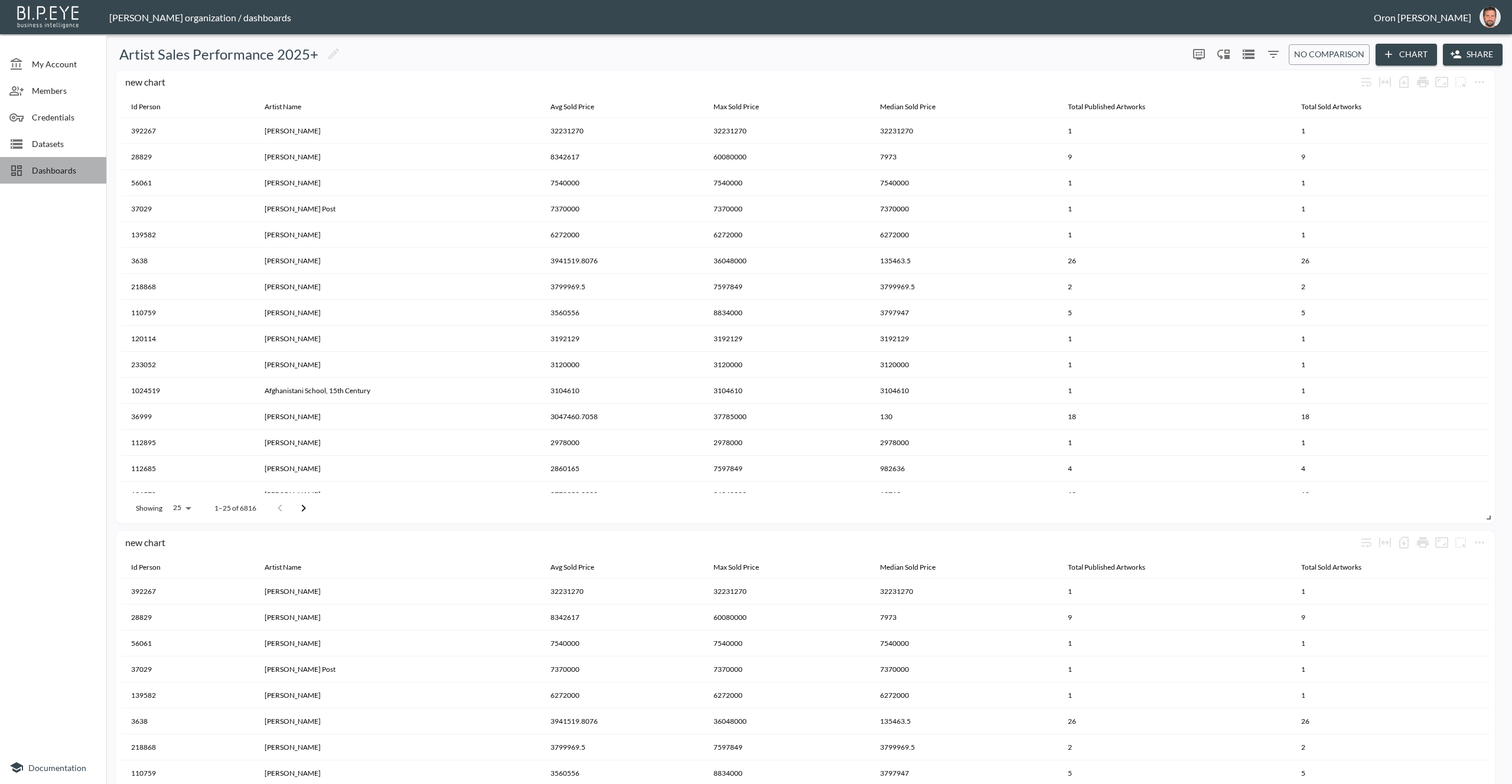
click at [51, 172] on span "Dashboards" at bounding box center [64, 170] width 65 height 12
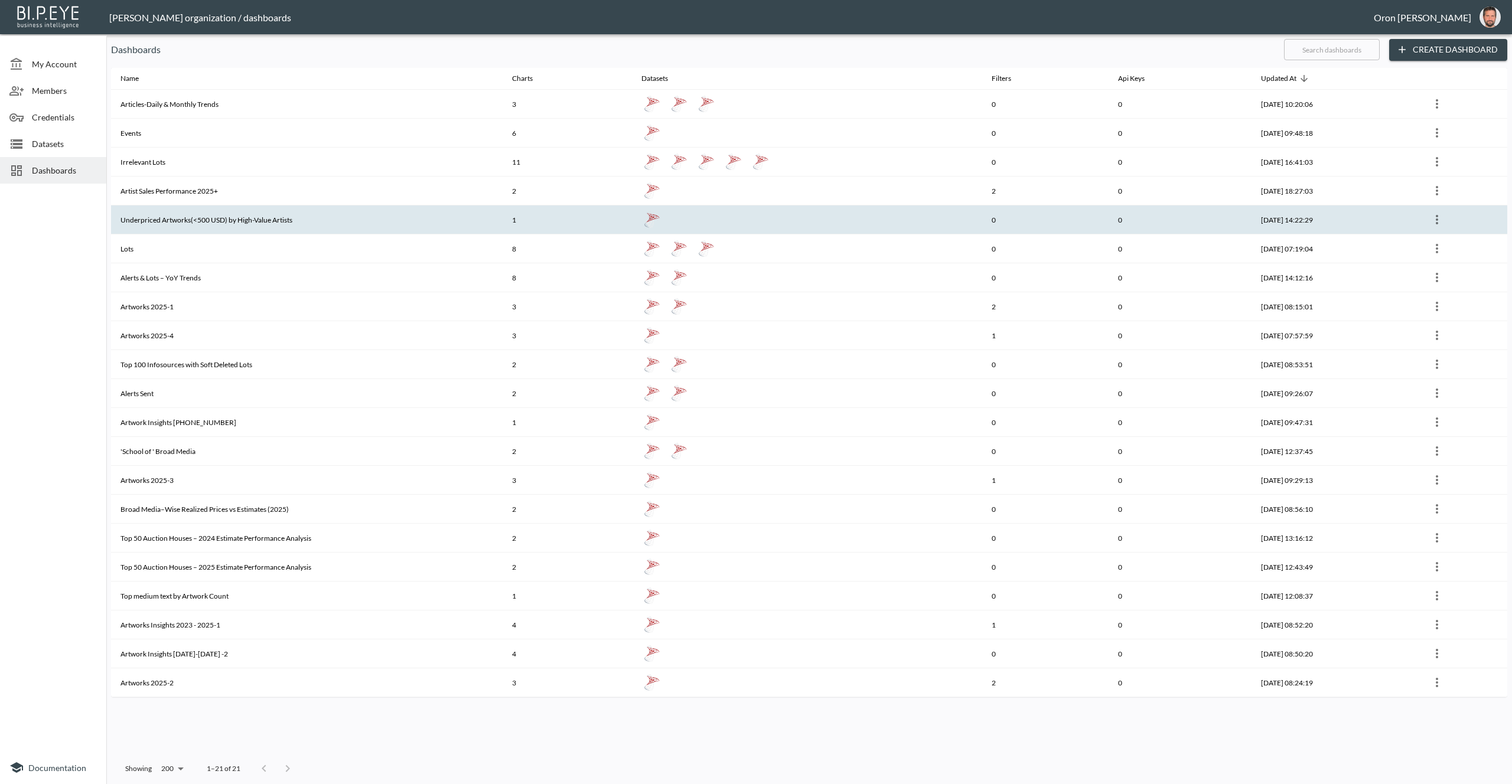
click at [123, 211] on th "Underpriced Artworks(<500 USD) by High-Value Artists" at bounding box center [307, 220] width 391 height 29
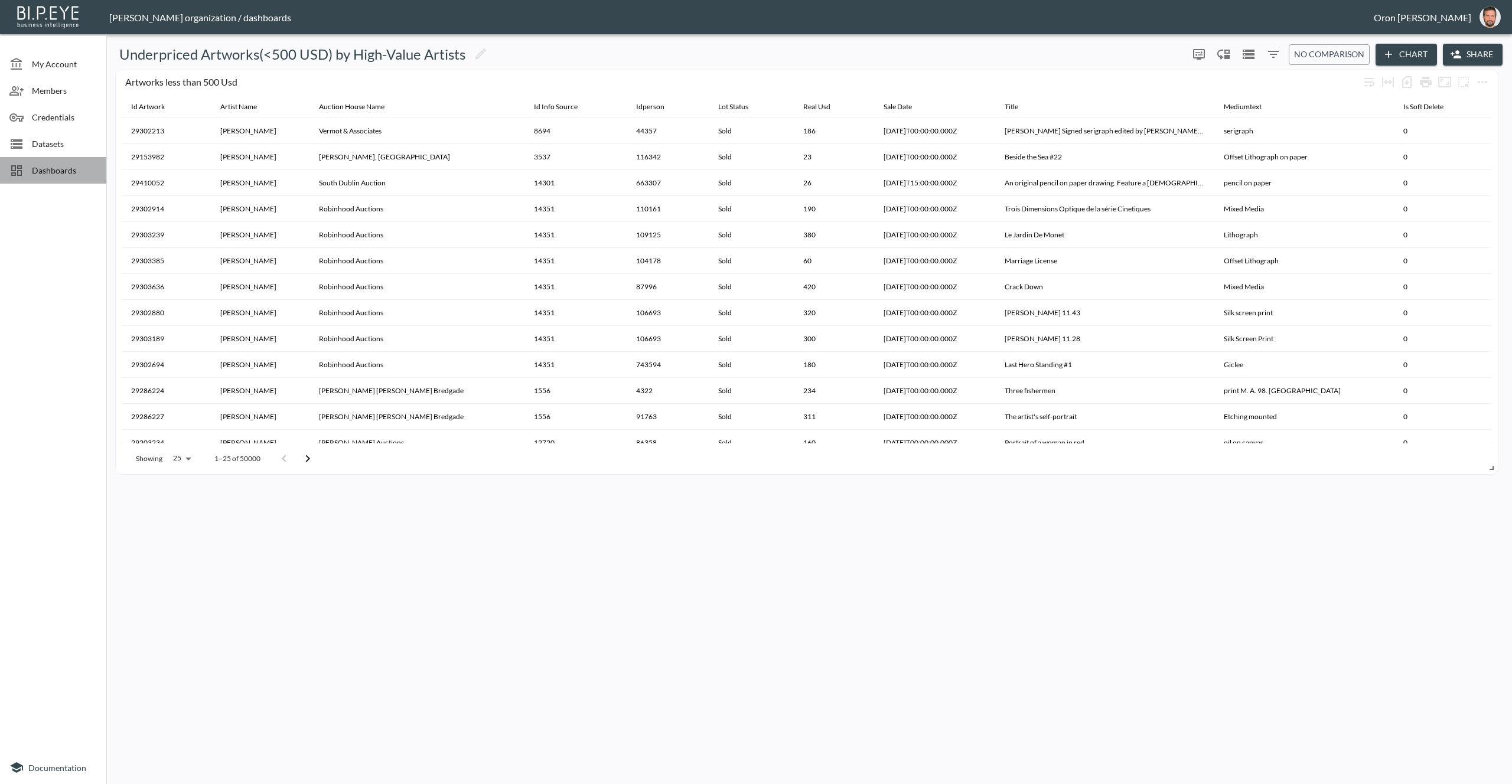
click at [45, 172] on span "Dashboards" at bounding box center [64, 170] width 65 height 12
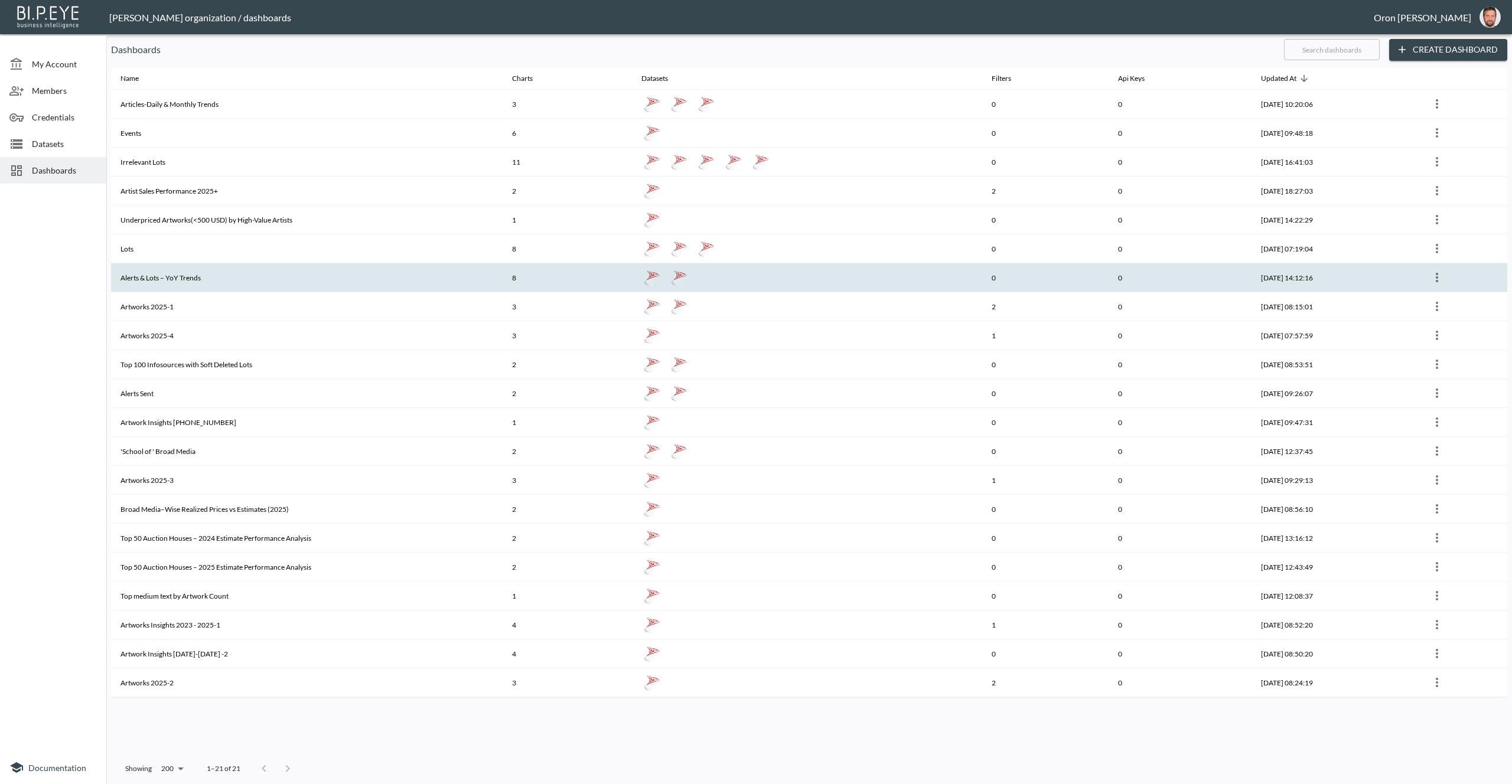
click at [143, 269] on th "Alerts & Lots – YoY Trends" at bounding box center [307, 278] width 391 height 29
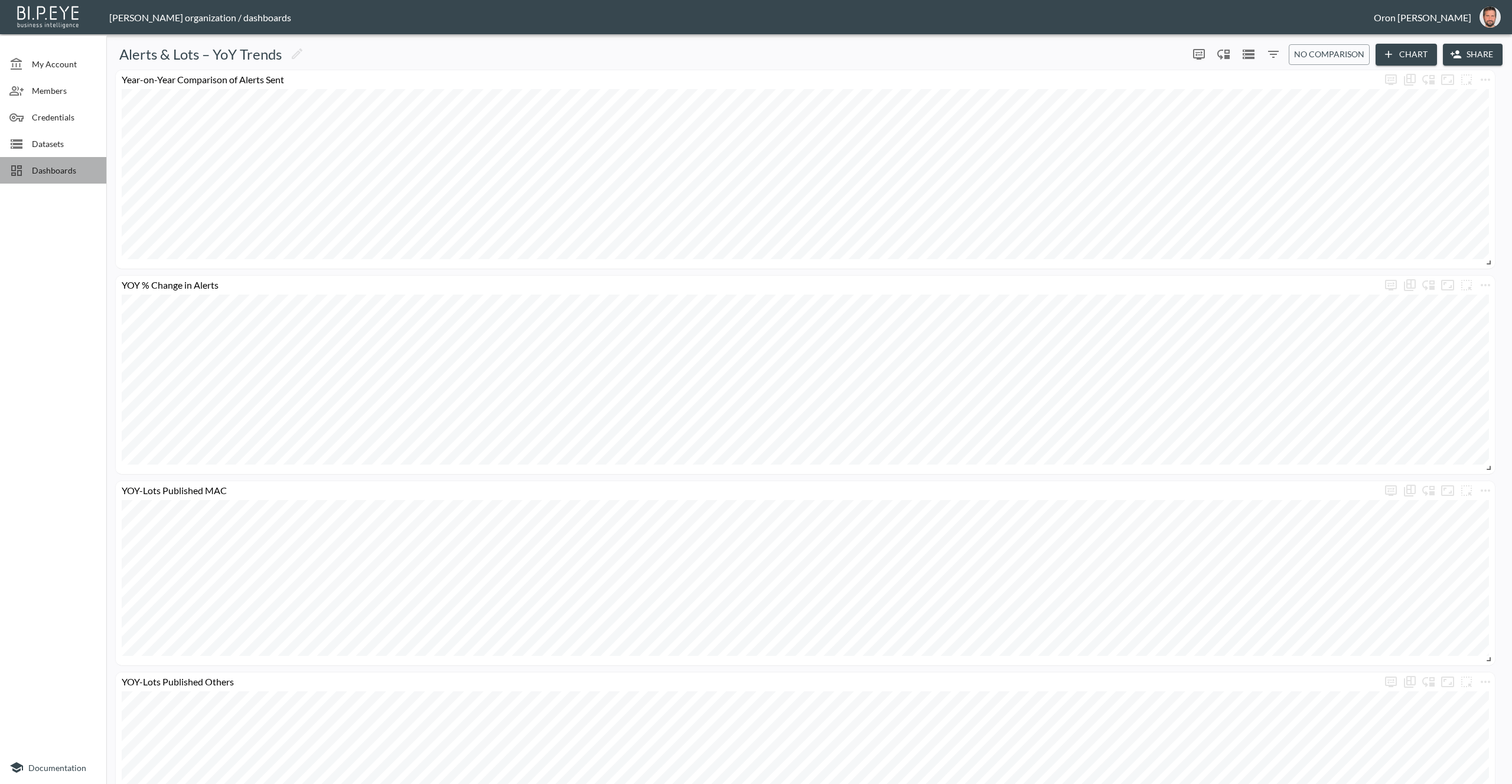
click at [55, 172] on span "Dashboards" at bounding box center [64, 170] width 65 height 12
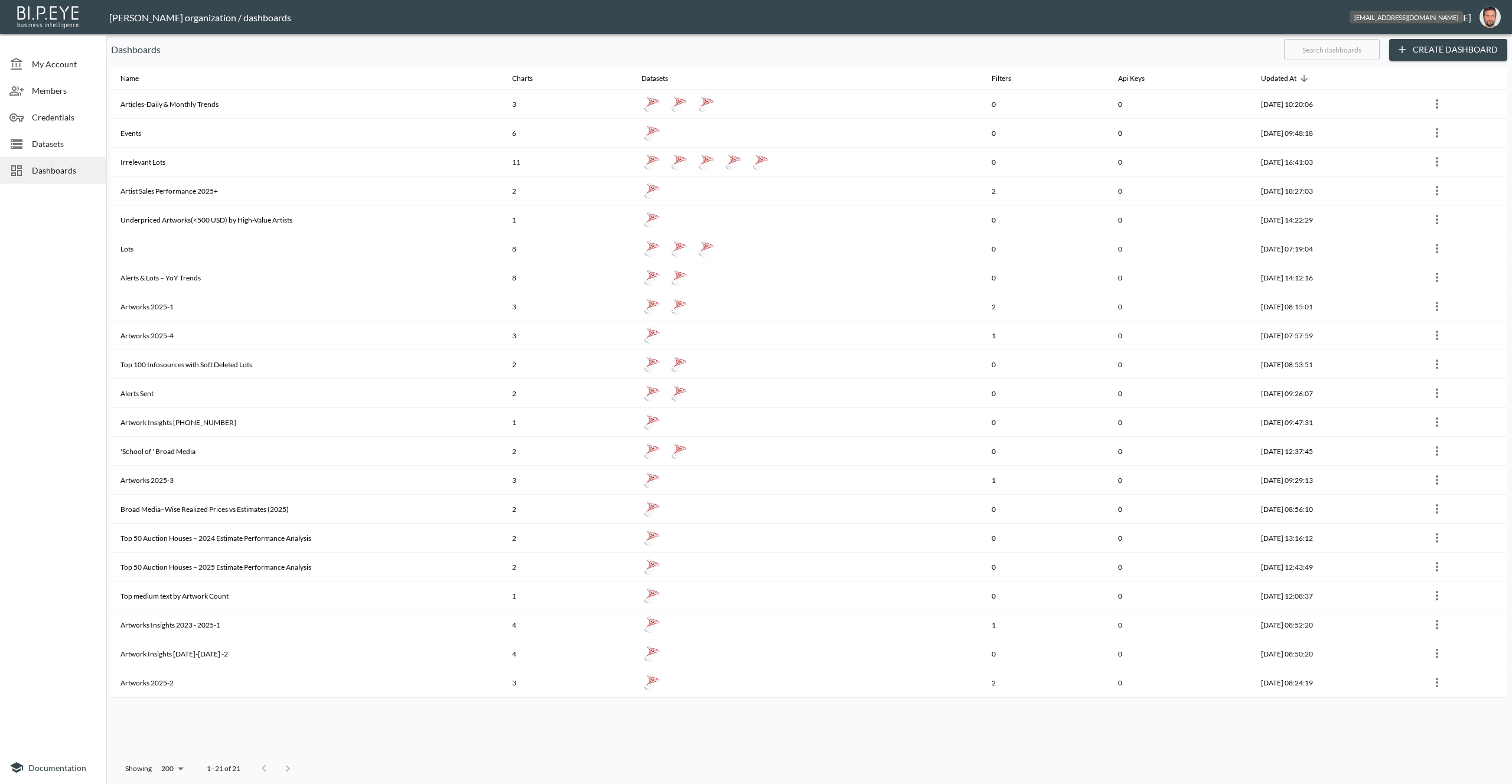
drag, startPoint x: 1497, startPoint y: 17, endPoint x: 1493, endPoint y: 24, distance: 8.1
click at [1497, 17] on img "oron@bipeye.com" at bounding box center [1490, 17] width 21 height 21
click at [1480, 40] on li "Switch Organization" at bounding box center [1459, 47] width 101 height 21
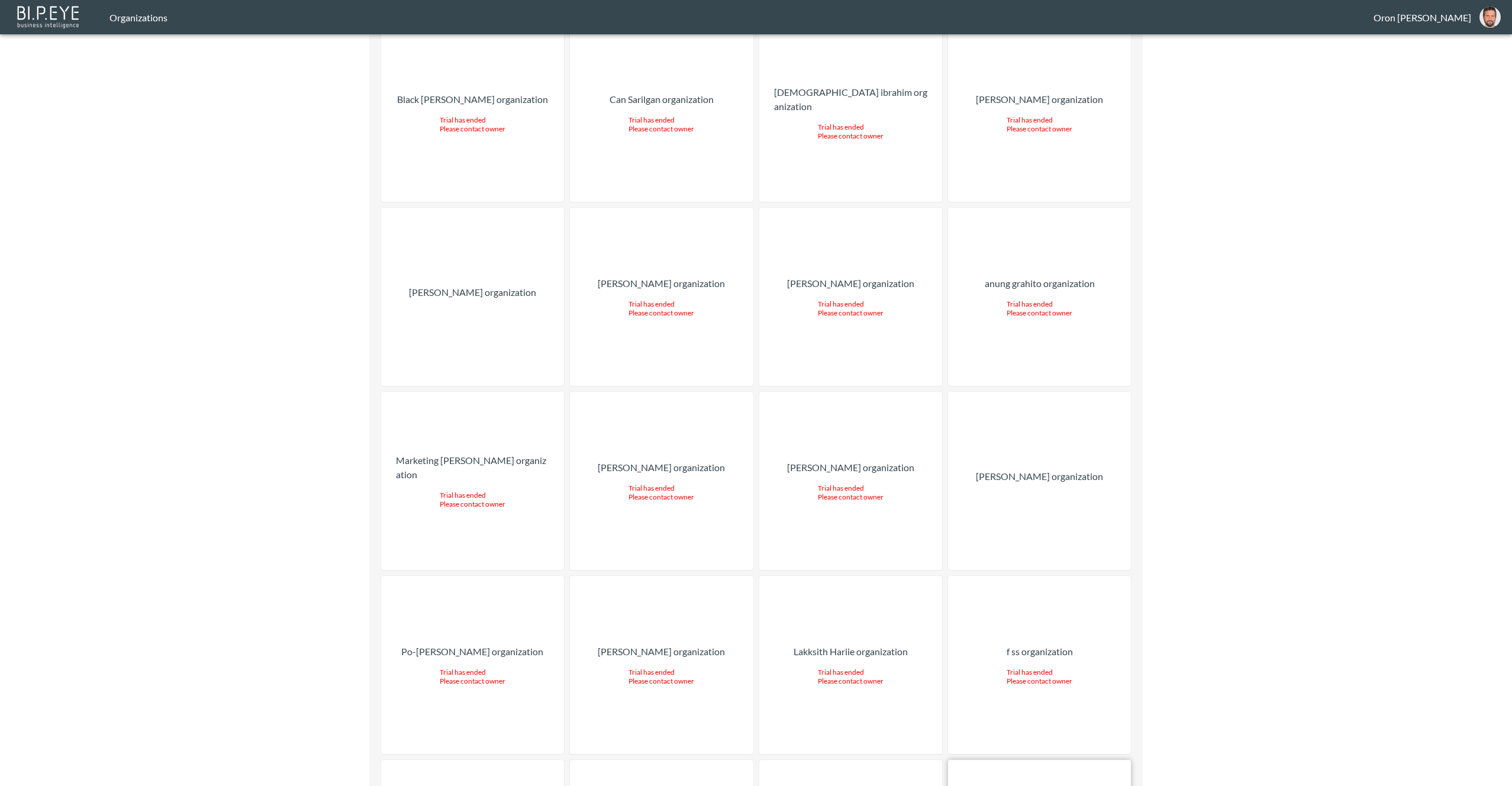
drag, startPoint x: 1026, startPoint y: 366, endPoint x: 1051, endPoint y: 360, distance: 25.7
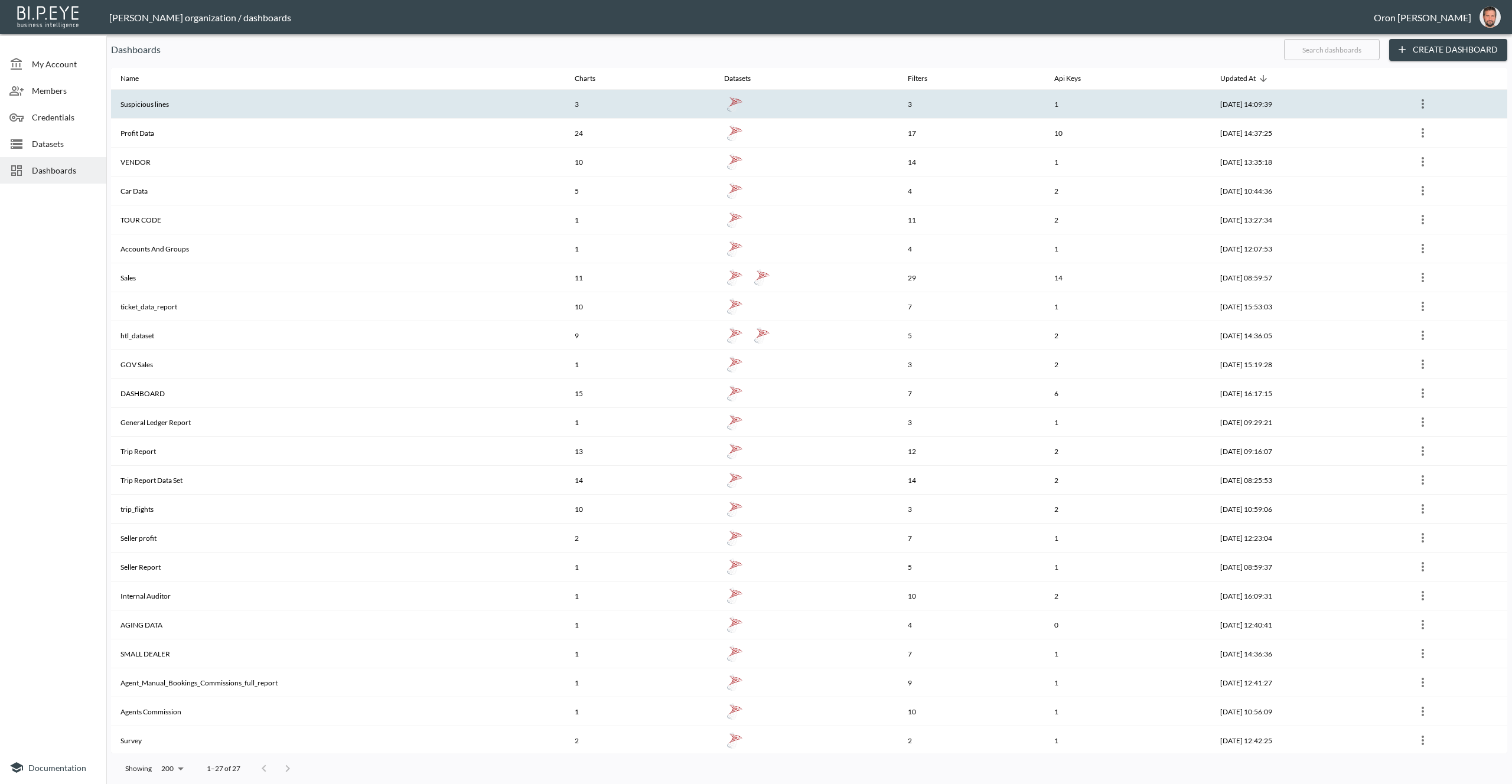
click at [138, 97] on th "Suspicious lines" at bounding box center [338, 105] width 454 height 29
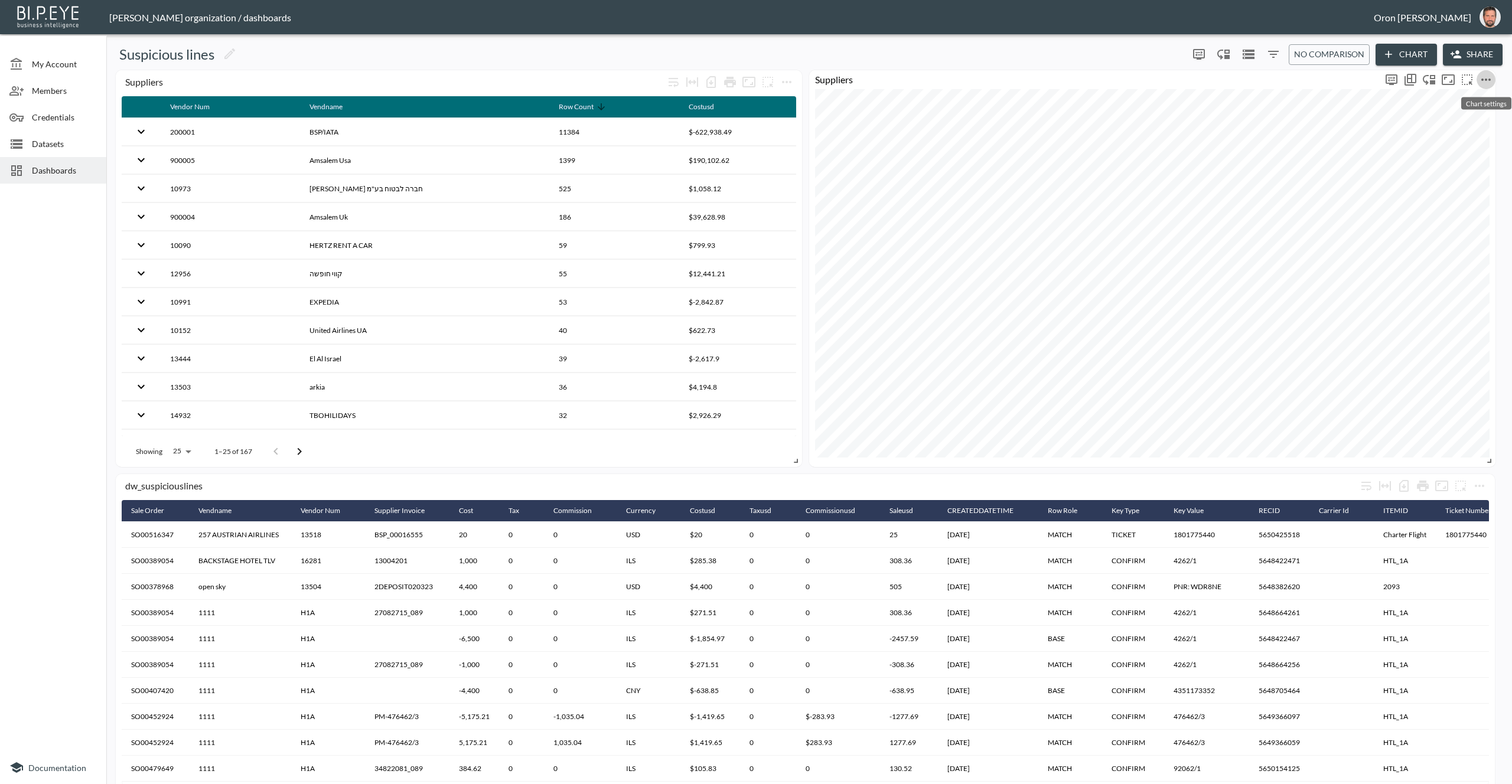
click at [1484, 74] on icon "more" at bounding box center [1485, 80] width 14 height 14
click at [1480, 93] on li "Edit" at bounding box center [1453, 103] width 93 height 21
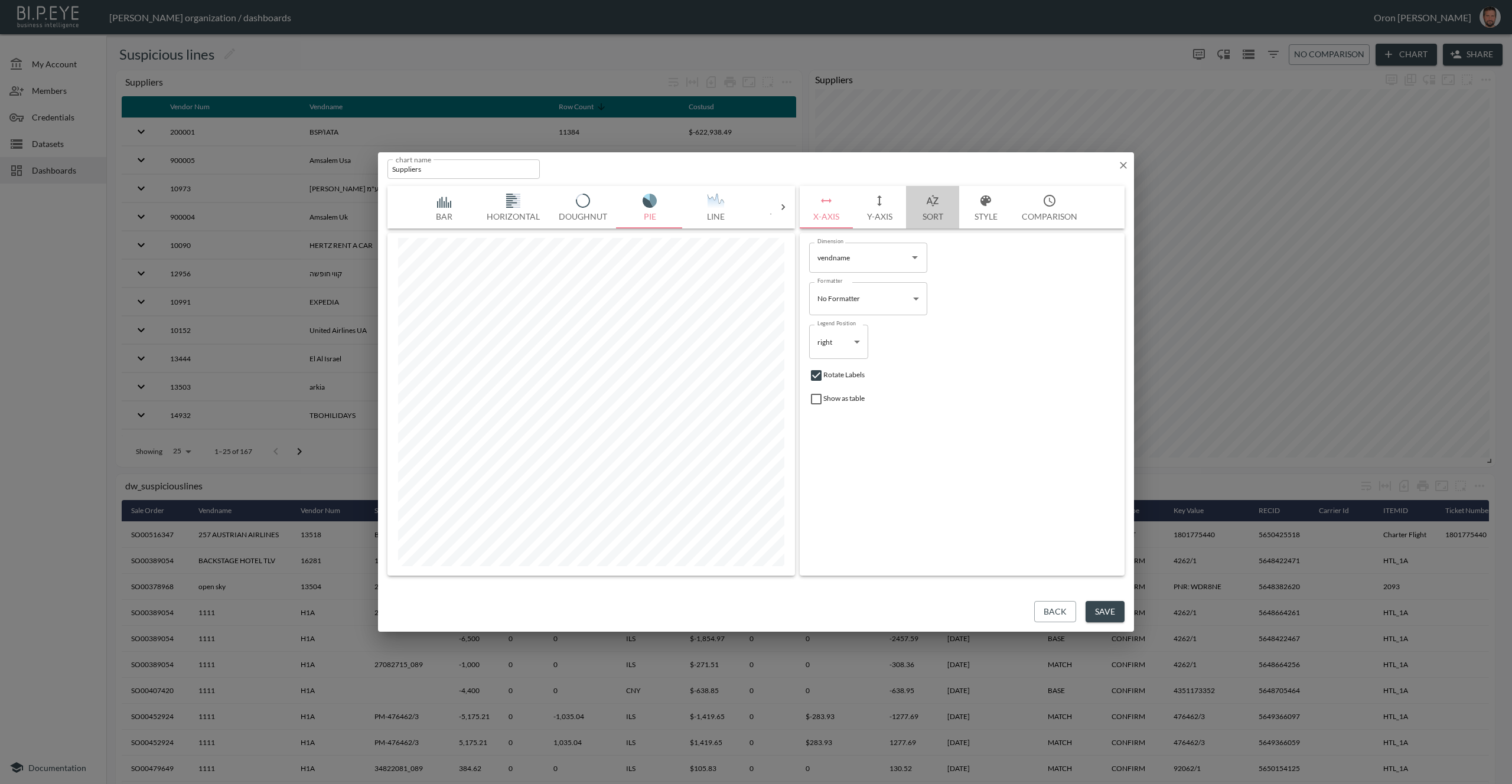
click at [928, 206] on icon "button" at bounding box center [932, 200] width 14 height 14
click at [980, 203] on icon "button" at bounding box center [985, 200] width 14 height 14
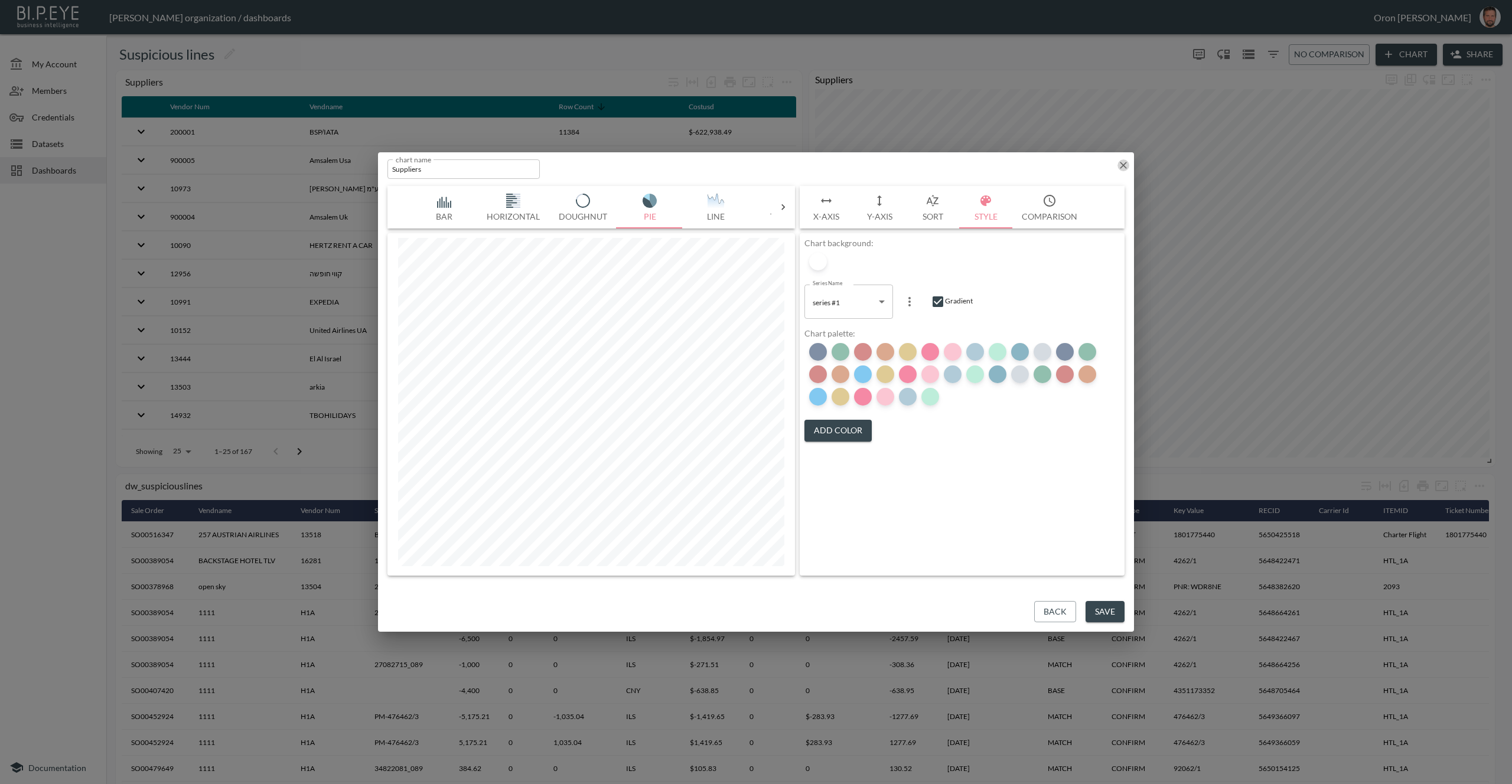
click at [1127, 166] on icon "button" at bounding box center [1123, 165] width 12 height 12
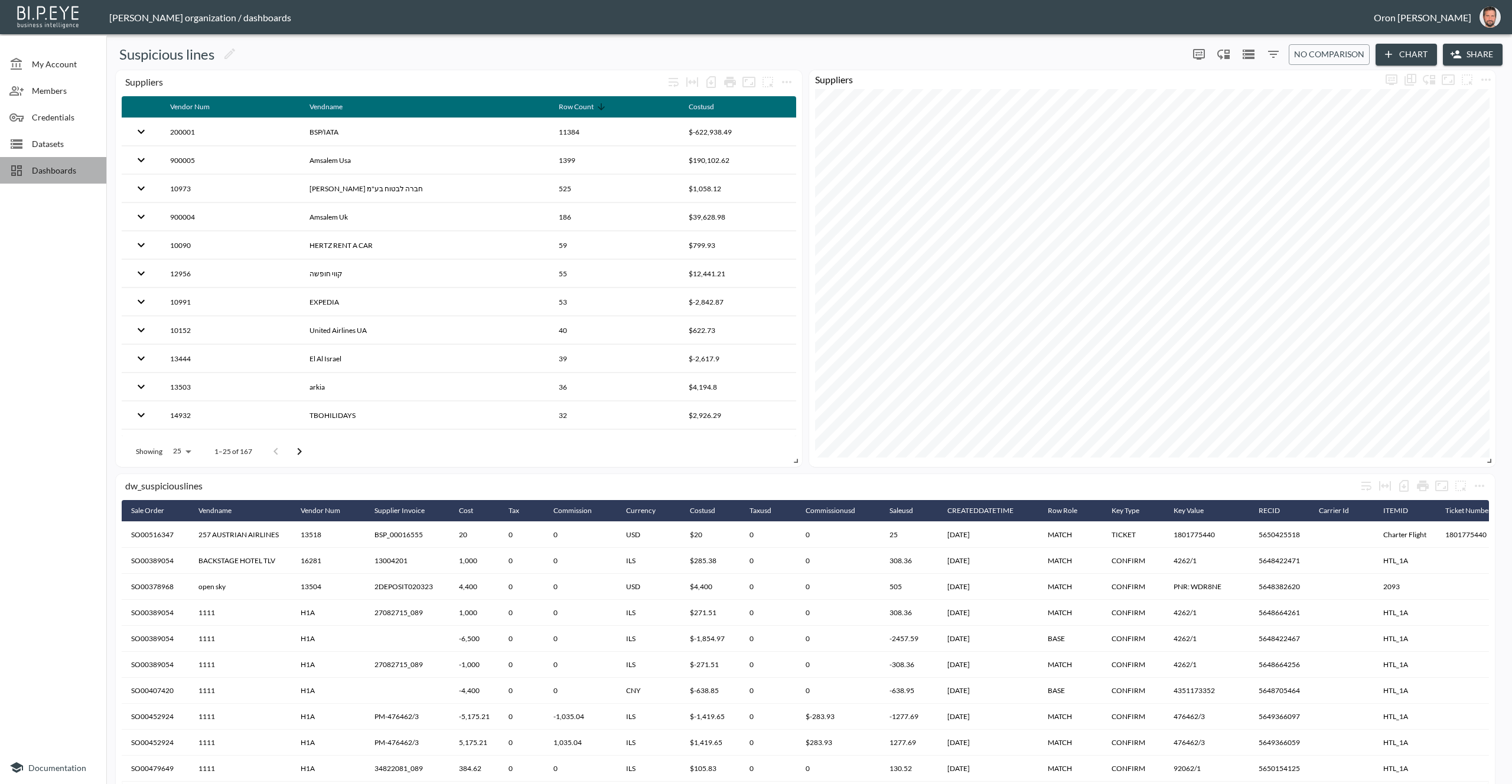
click at [80, 168] on span "Dashboards" at bounding box center [64, 170] width 65 height 12
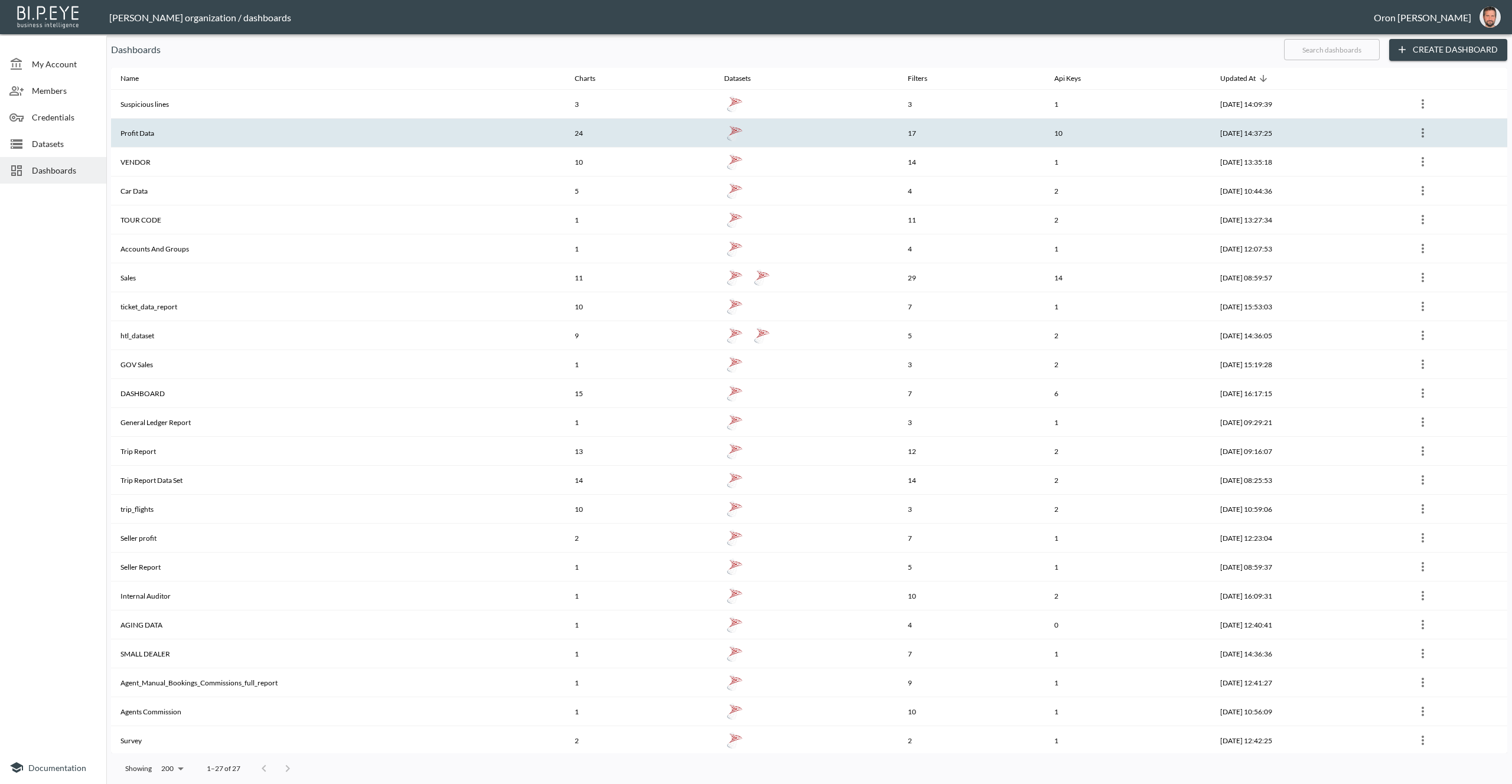
click at [221, 134] on th "Profit Data" at bounding box center [338, 133] width 454 height 29
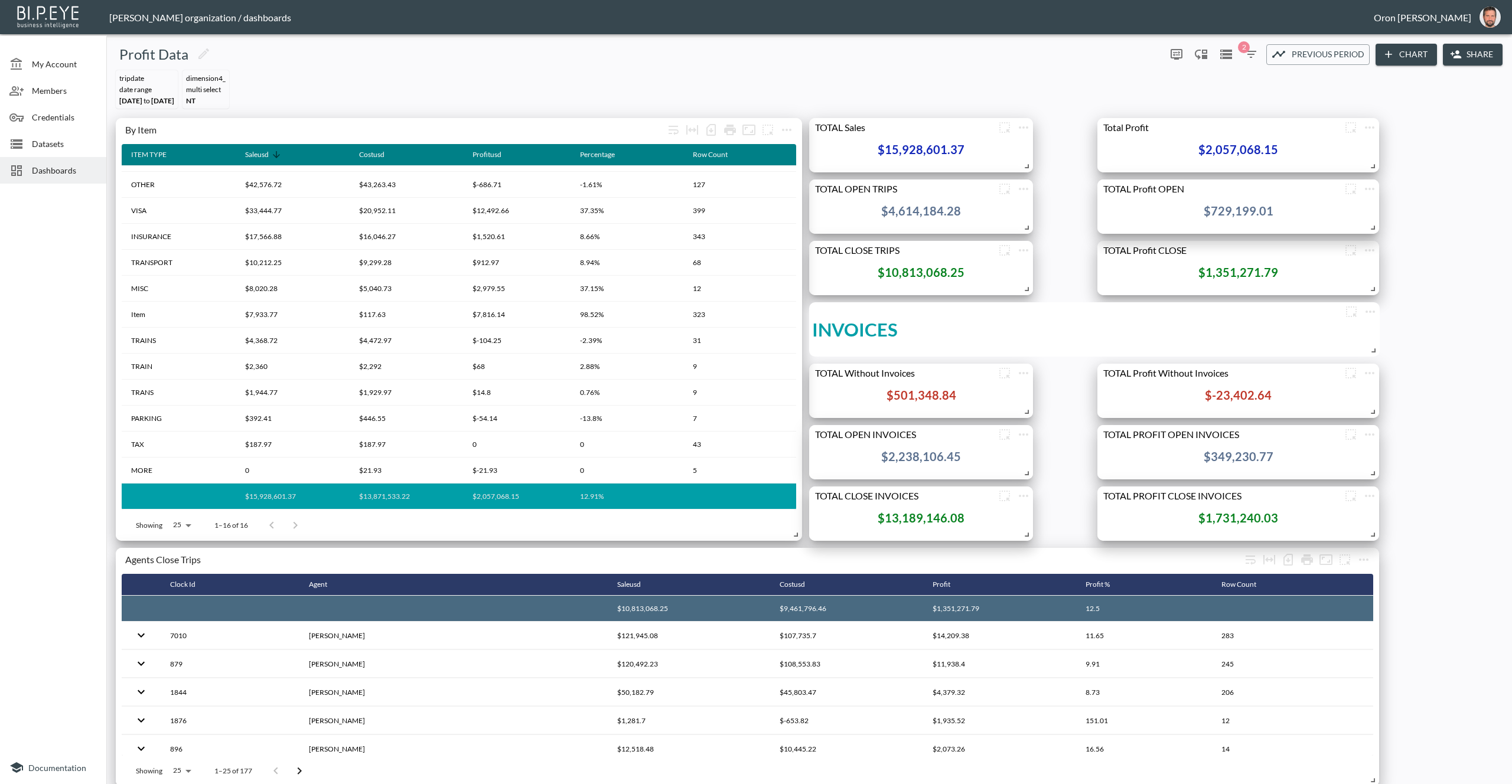
click at [71, 173] on span "Dashboards" at bounding box center [64, 170] width 65 height 12
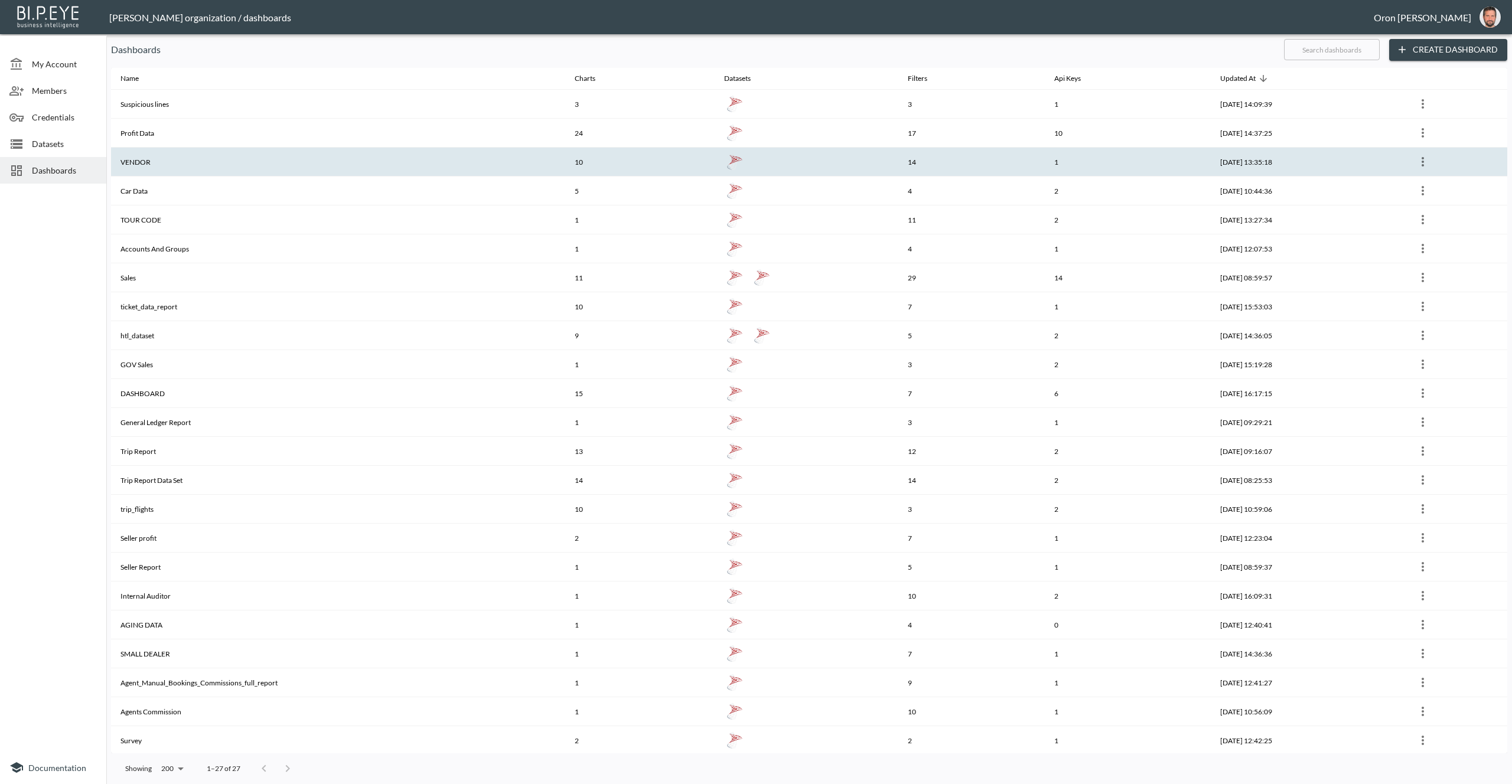
click at [151, 170] on th "VENDOR" at bounding box center [338, 162] width 454 height 29
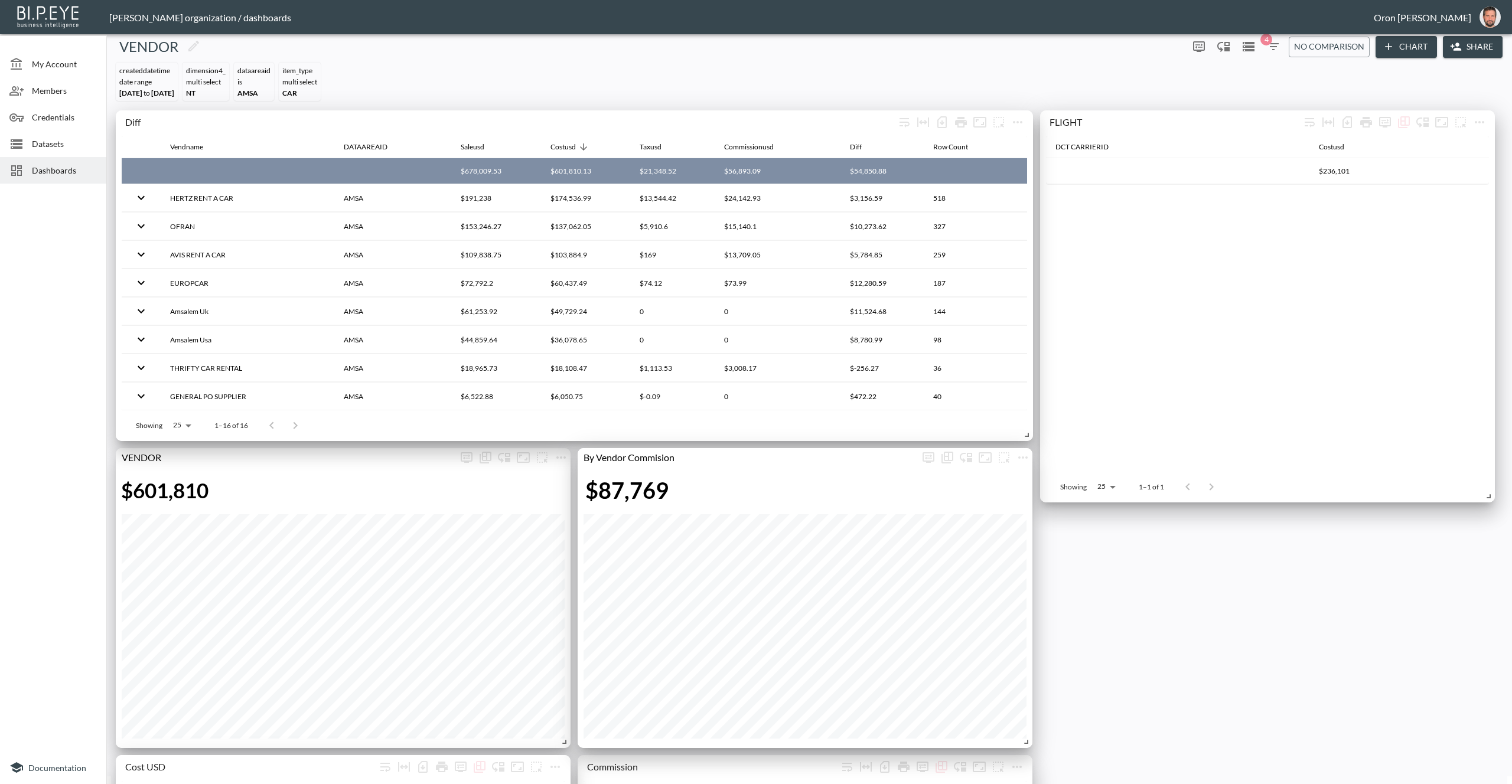
scroll to position [6, 0]
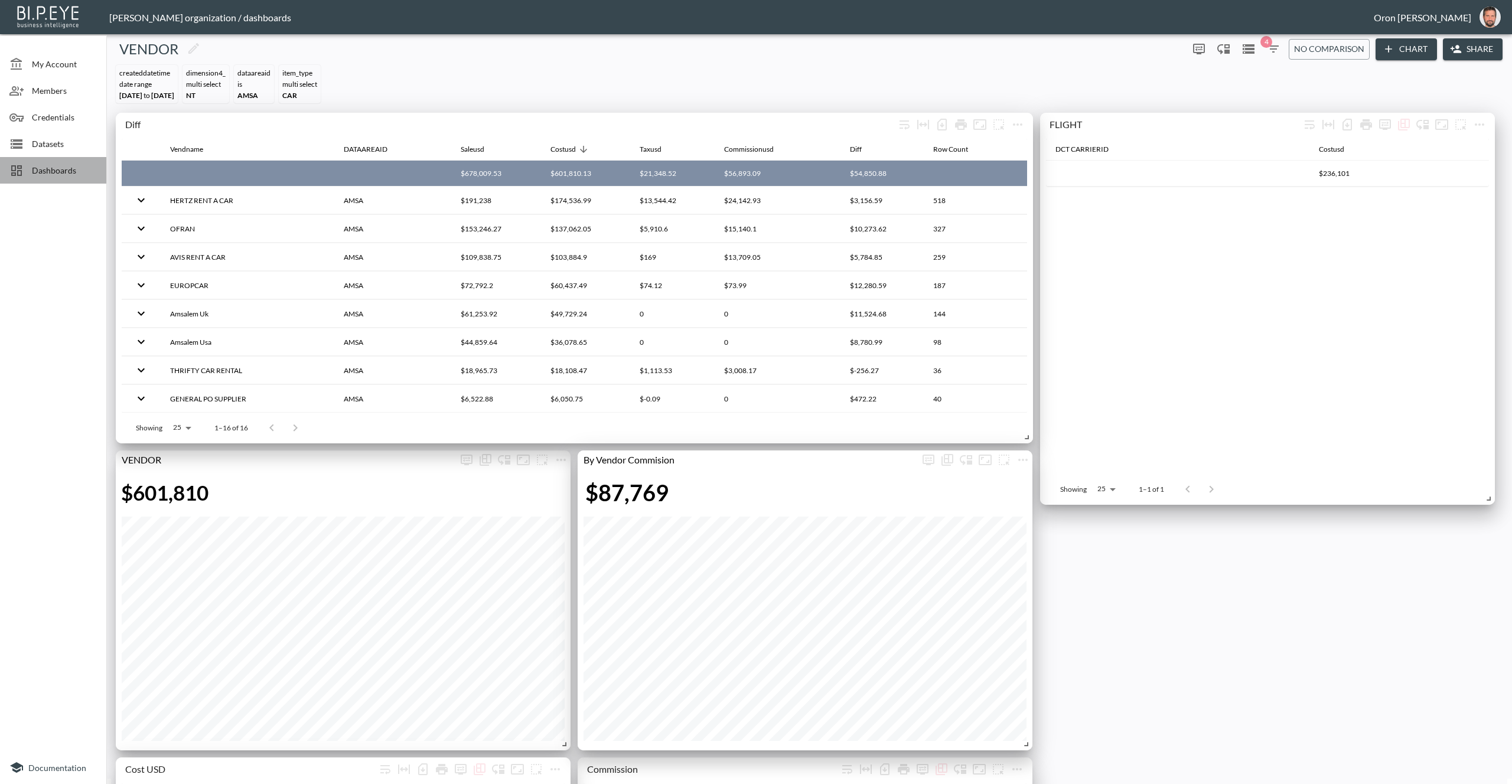
click at [37, 170] on span "Dashboards" at bounding box center [64, 170] width 65 height 12
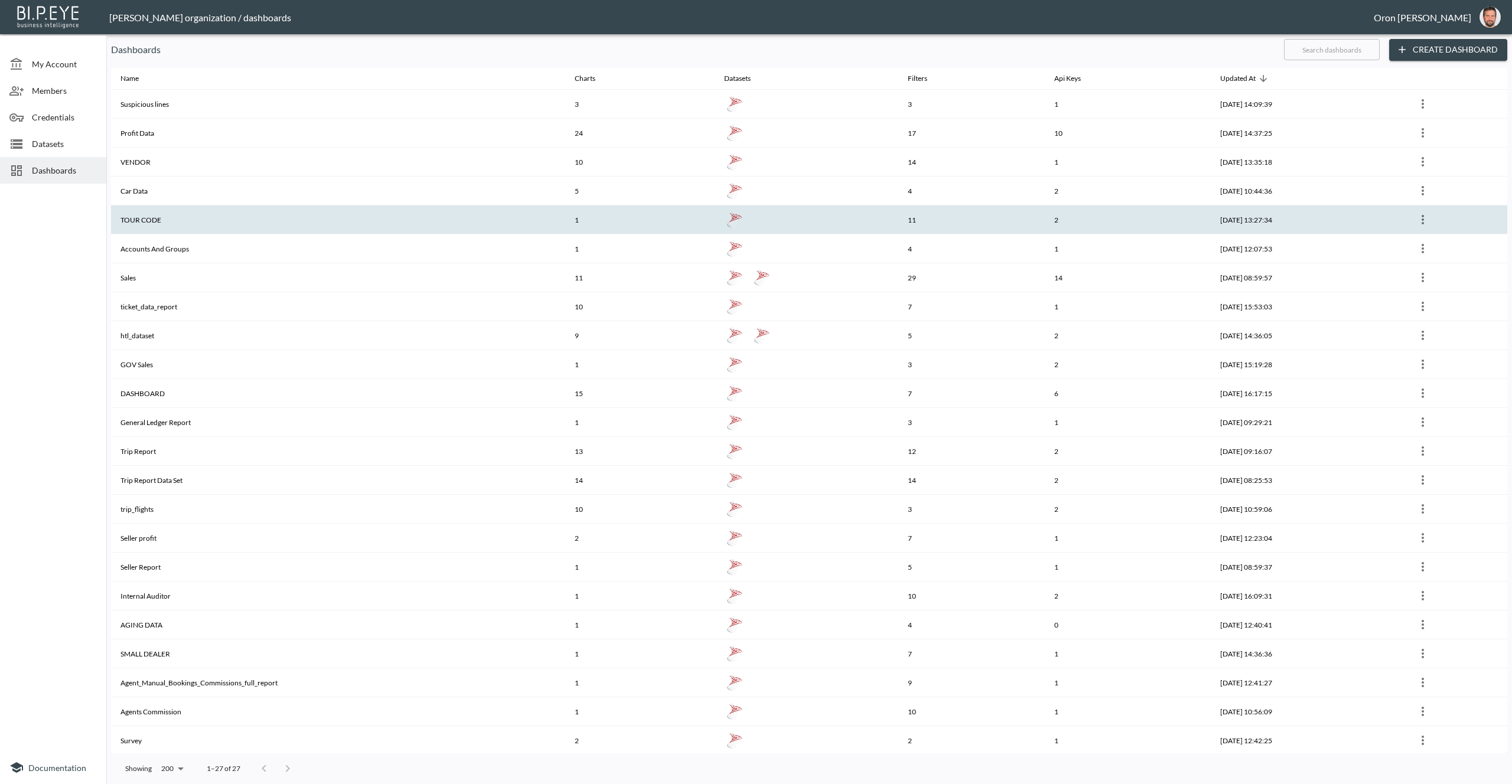
click at [133, 207] on th "TOUR CODE" at bounding box center [338, 220] width 454 height 29
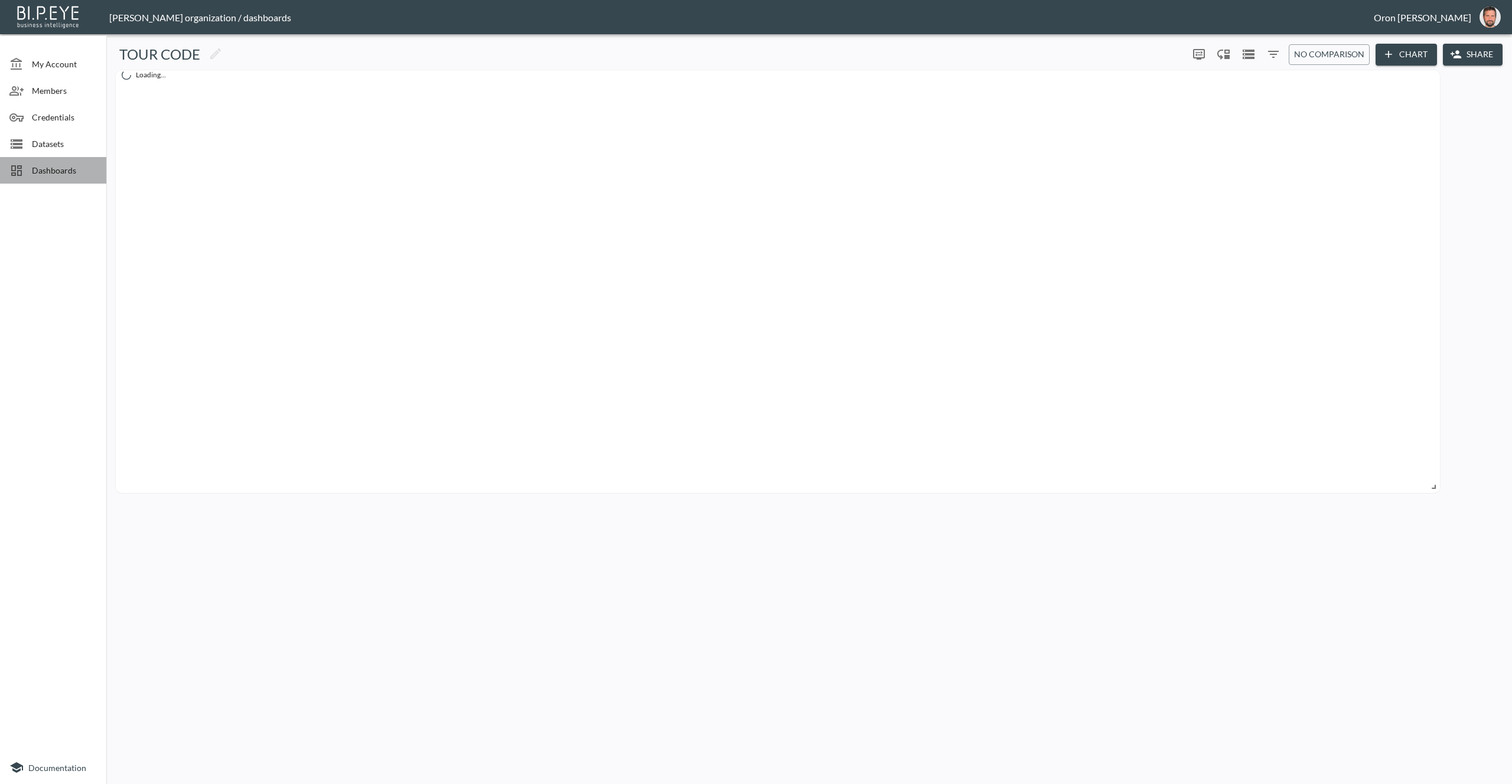
click at [29, 174] on div at bounding box center [21, 170] width 23 height 14
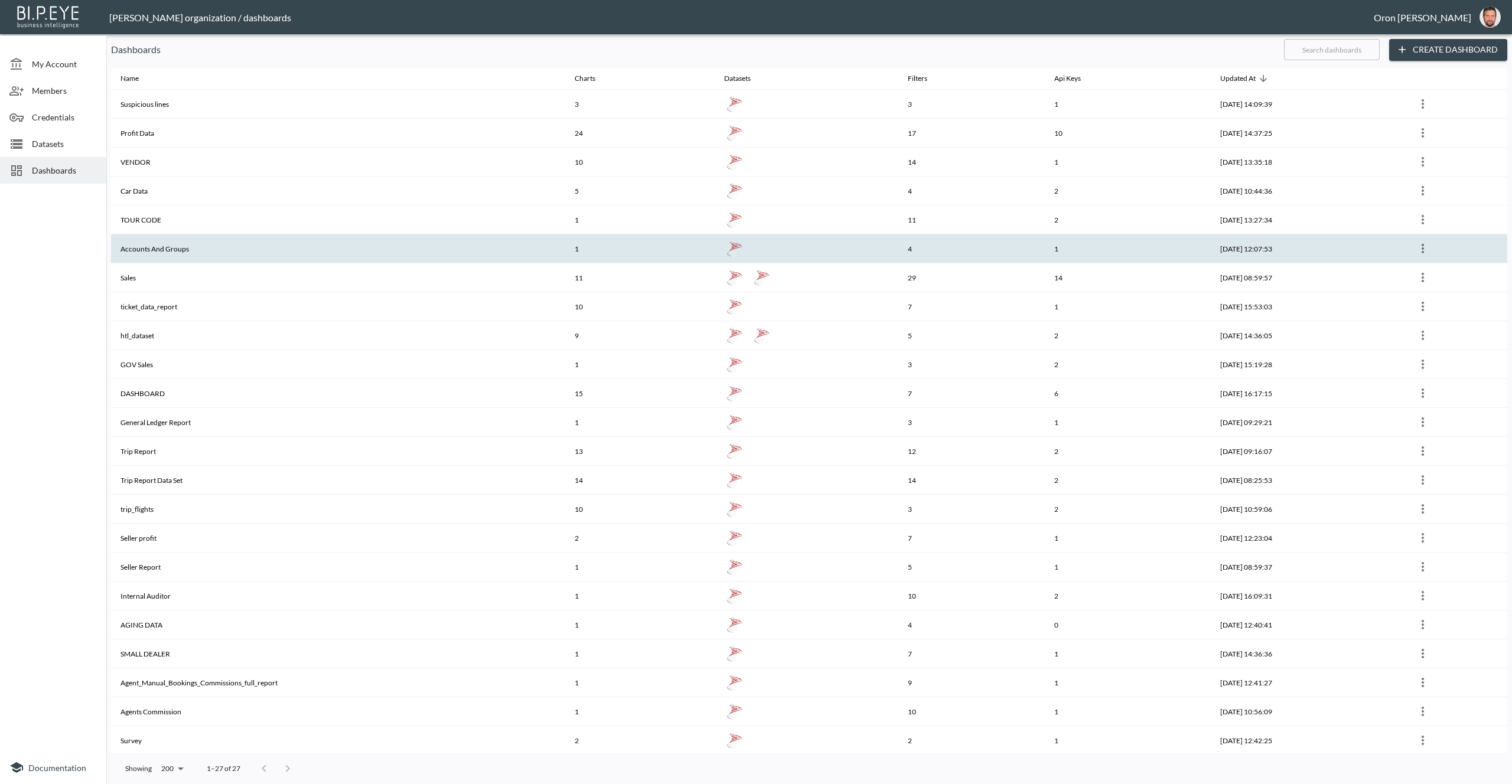
click at [143, 239] on th "Accounts And Groups" at bounding box center [338, 249] width 454 height 29
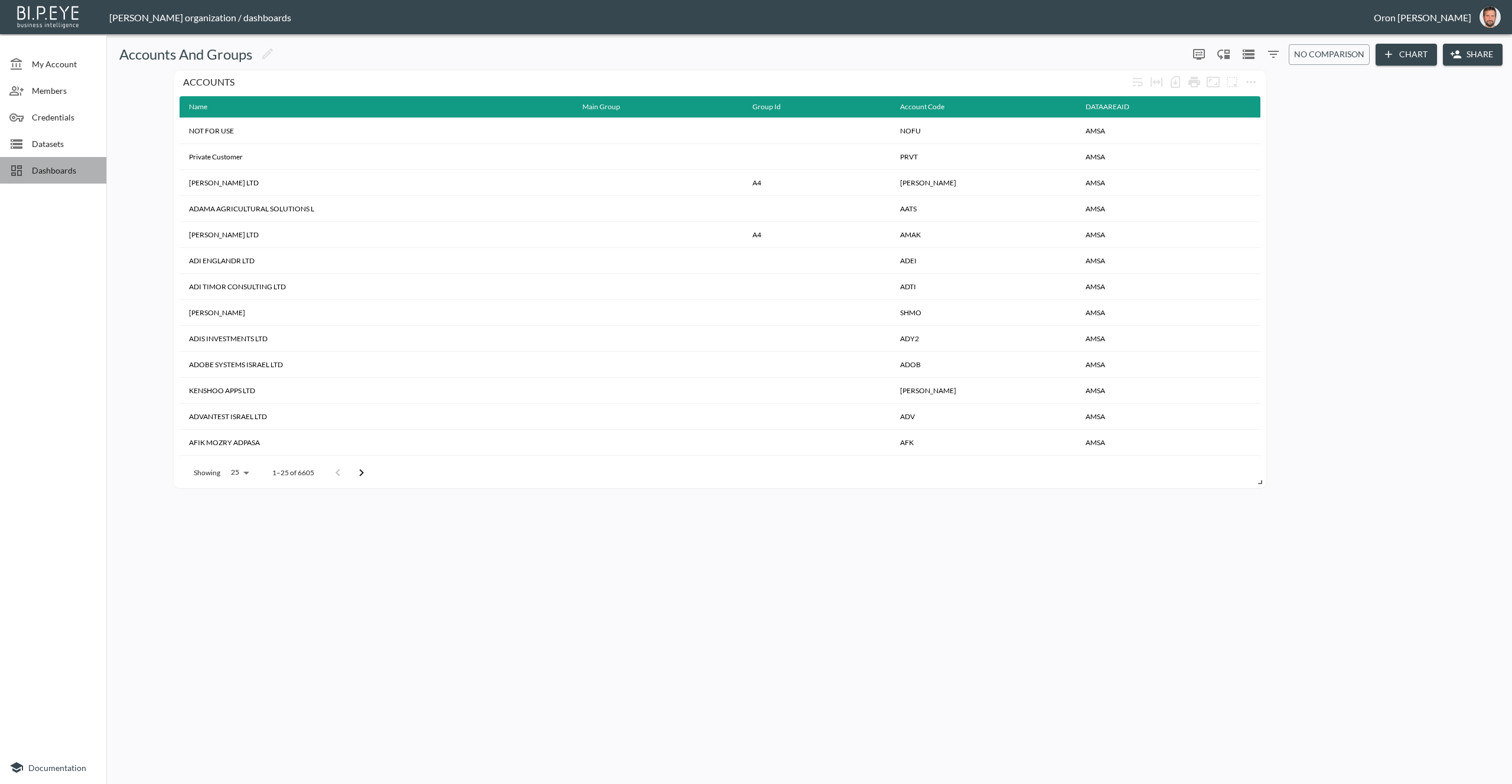
click at [73, 171] on span "Dashboards" at bounding box center [64, 170] width 65 height 12
